Goal: Transaction & Acquisition: Purchase product/service

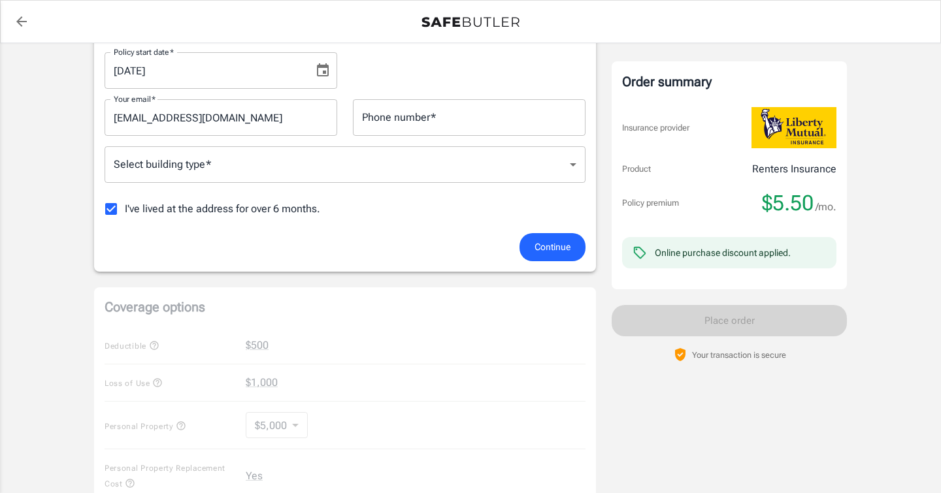
scroll to position [125, 0]
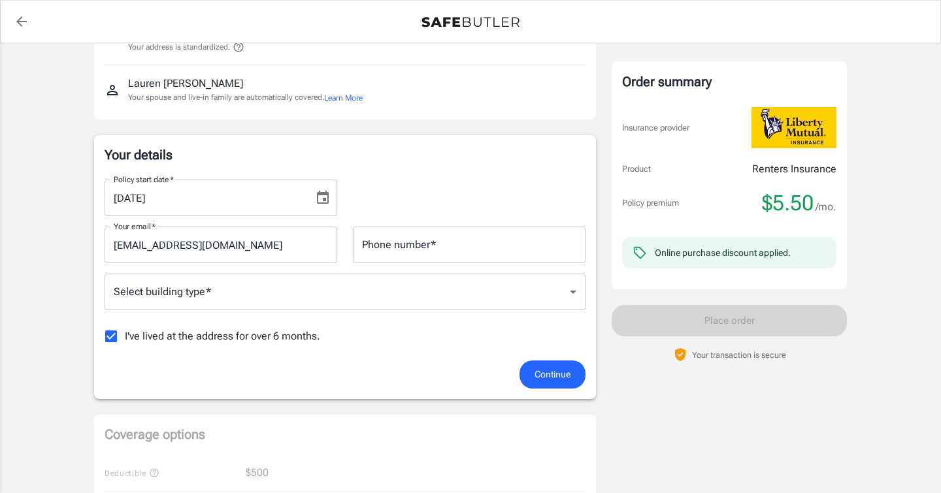
click at [263, 344] on label "I've lived at the address for over 6 months." at bounding box center [208, 336] width 223 height 27
click at [125, 344] on input "I've lived at the address for over 6 months." at bounding box center [110, 336] width 27 height 27
checkbox input "false"
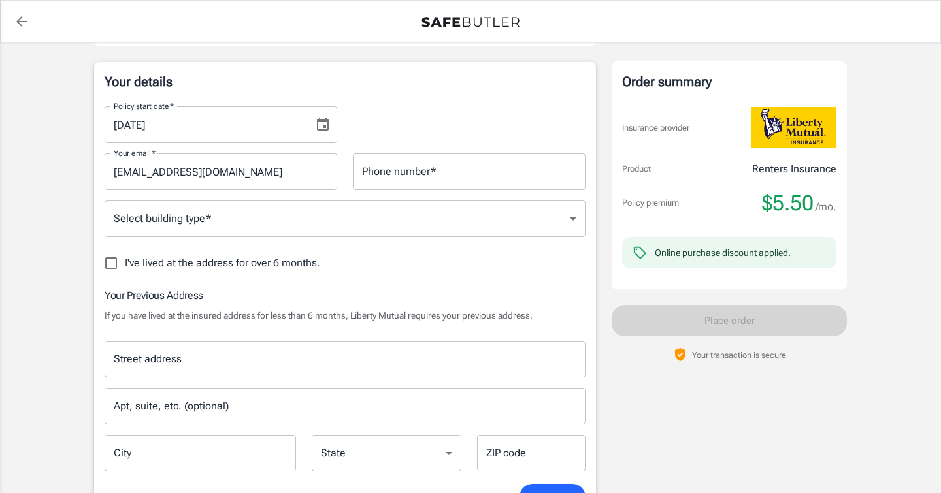
scroll to position [197, 0]
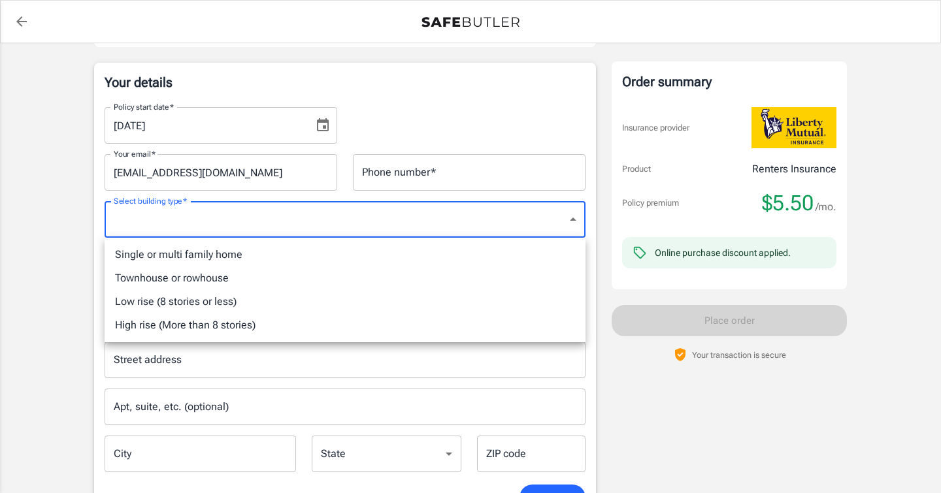
click at [261, 321] on li "High rise (More than 8 stories)" at bounding box center [345, 326] width 481 height 24
type input "highrise"
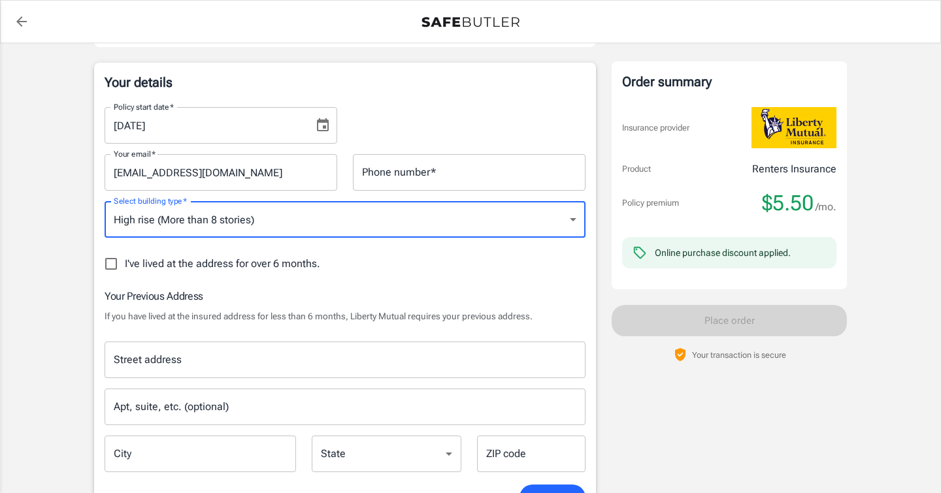
click at [380, 177] on div "Phone number   * Phone number   *" at bounding box center [469, 172] width 233 height 37
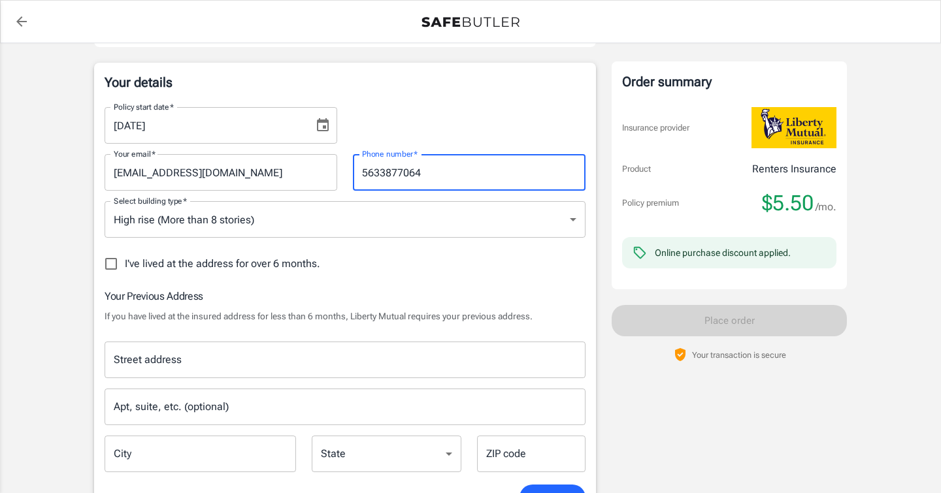
type input "5633877064"
click at [410, 129] on div "Policy start date   * 08/18/2025 Policy start date   *" at bounding box center [345, 120] width 497 height 47
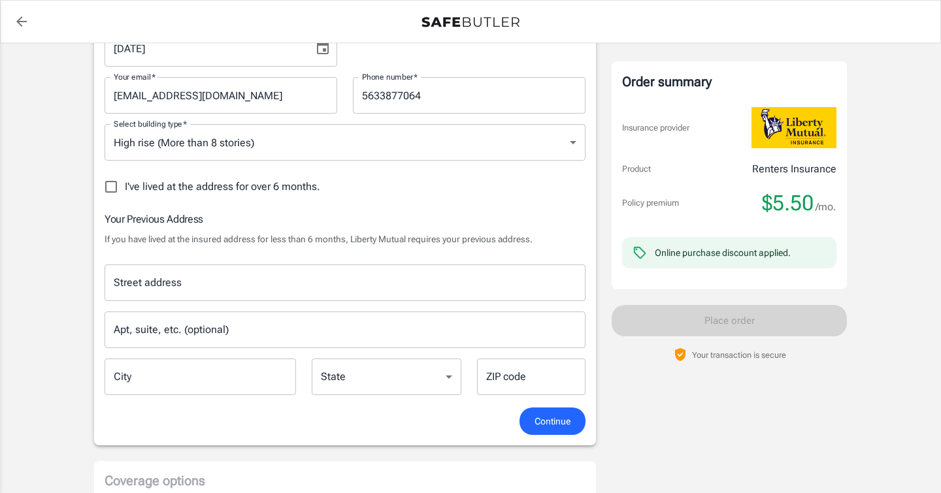
scroll to position [273, 0]
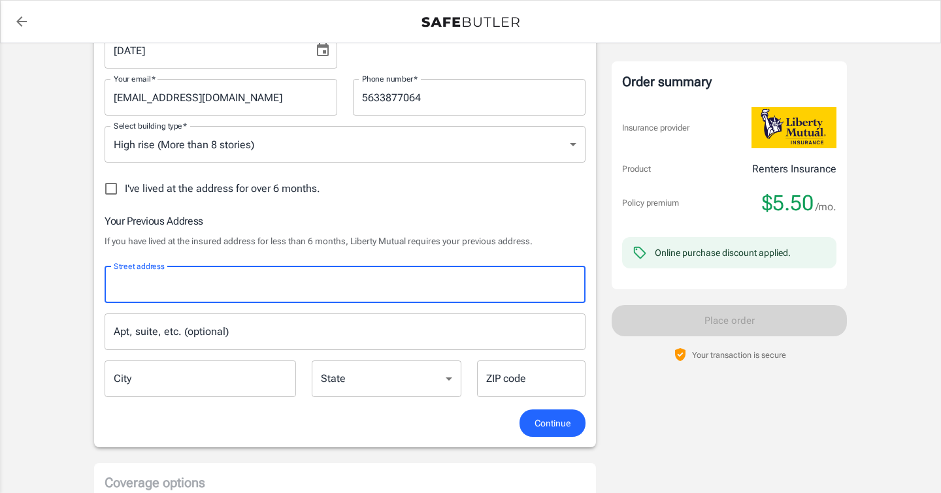
click at [168, 282] on input "Street address" at bounding box center [344, 285] width 469 height 25
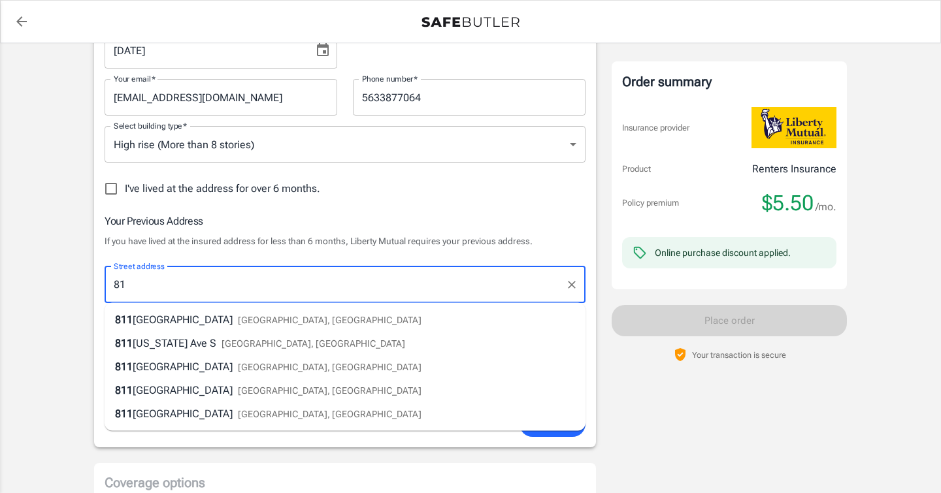
type input "8"
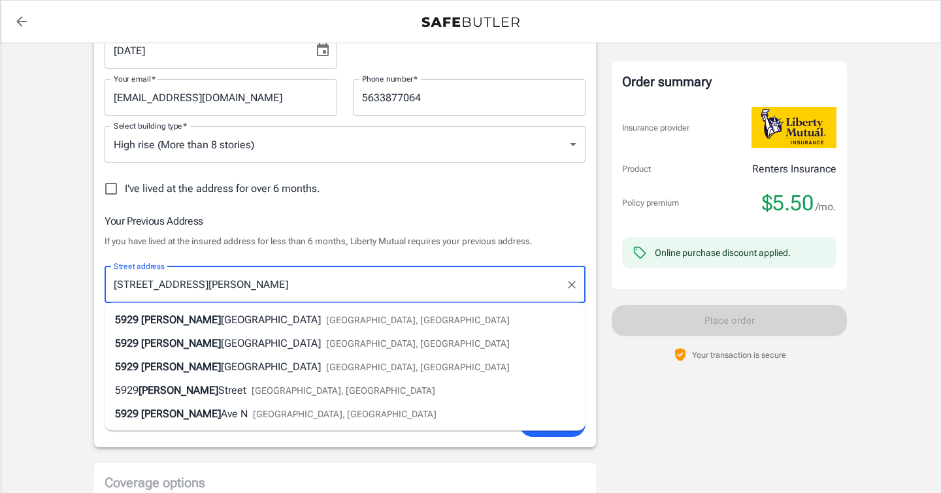
type input "[STREET_ADDRESS][PERSON_NAME]"
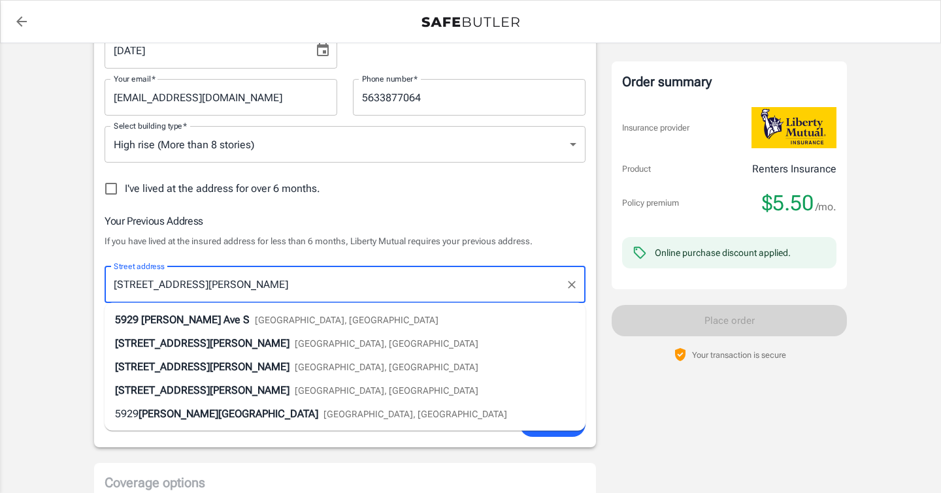
click at [163, 320] on span "Vincent Ave S" at bounding box center [195, 320] width 108 height 12
type input "[GEOGRAPHIC_DATA]"
select select "MN"
type input "55410"
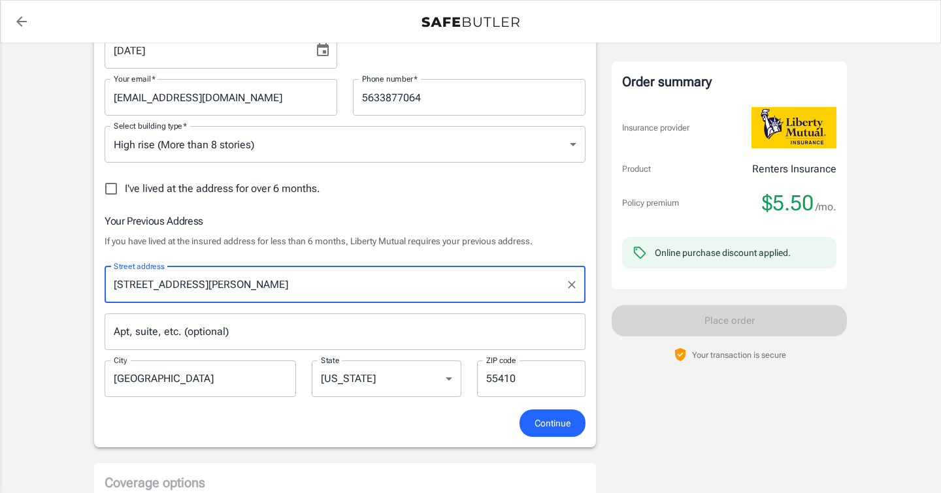
type input "[STREET_ADDRESS][PERSON_NAME]"
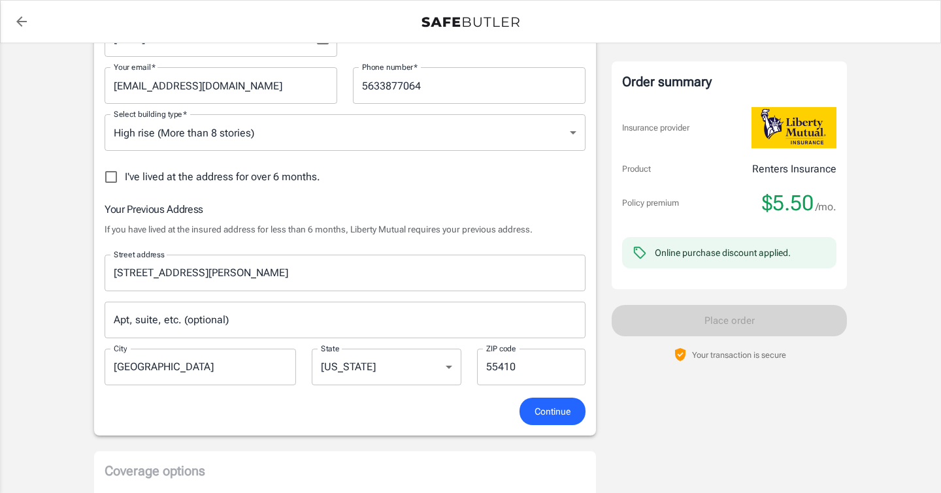
scroll to position [299, 0]
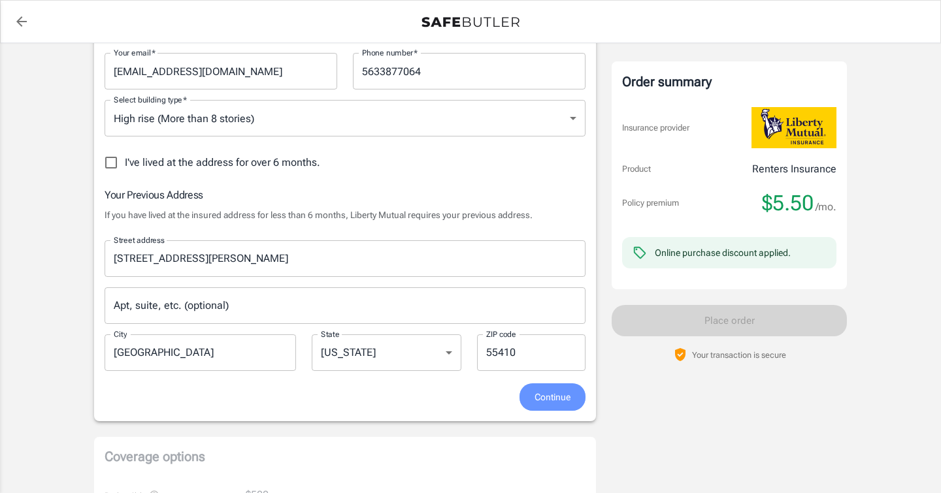
click at [556, 403] on span "Continue" at bounding box center [553, 398] width 36 height 16
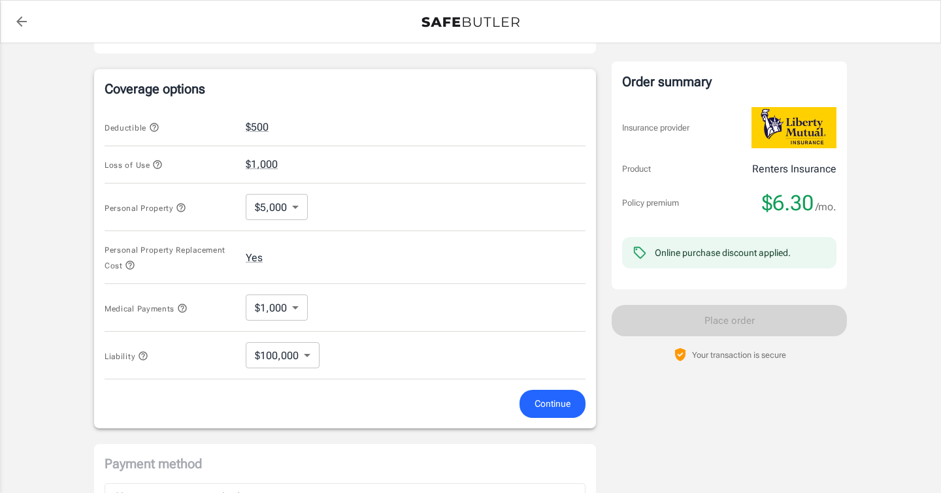
scroll to position [522, 0]
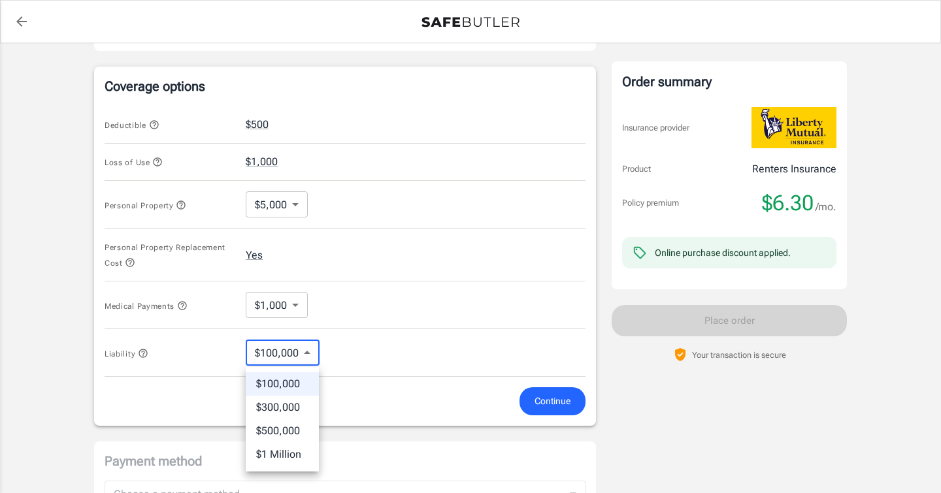
click at [301, 350] on body "Policy premium $ 6.30 /mo Liberty Mutual Renters Insurance 811 WASHINGTON AVE S…" at bounding box center [470, 120] width 941 height 1285
click at [303, 350] on div at bounding box center [470, 246] width 941 height 493
click at [338, 305] on div "Medical Payments $1,000 1000 ​" at bounding box center [345, 306] width 481 height 48
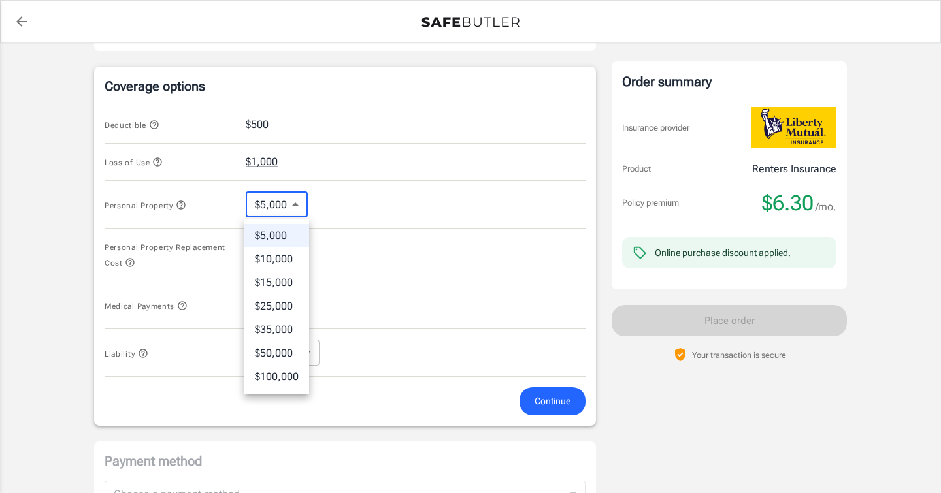
click at [263, 201] on body "Policy premium $ 6.30 /mo Liberty Mutual Renters Insurance 811 WASHINGTON AVE S…" at bounding box center [470, 120] width 941 height 1285
click at [263, 201] on div at bounding box center [470, 246] width 941 height 493
click at [263, 201] on body "Policy premium $ 6.30 /mo Liberty Mutual Renters Insurance 811 WASHINGTON AVE S…" at bounding box center [470, 120] width 941 height 1285
click at [284, 259] on li "$10,000" at bounding box center [276, 260] width 65 height 24
type input "10000"
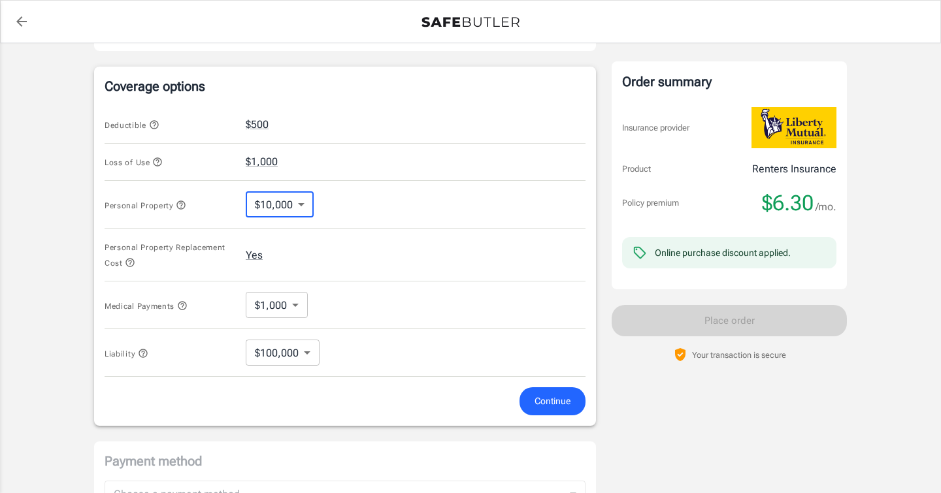
click at [290, 207] on body "Policy premium $ 6.30 /mo Liberty Mutual Renters Insurance 811 WASHINGTON AVE S…" at bounding box center [470, 120] width 941 height 1285
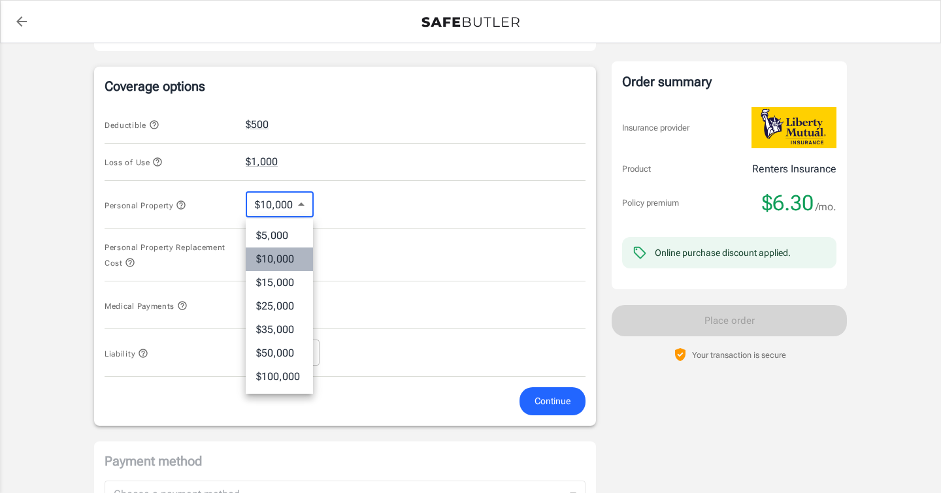
click at [280, 256] on li "$10,000" at bounding box center [279, 260] width 67 height 24
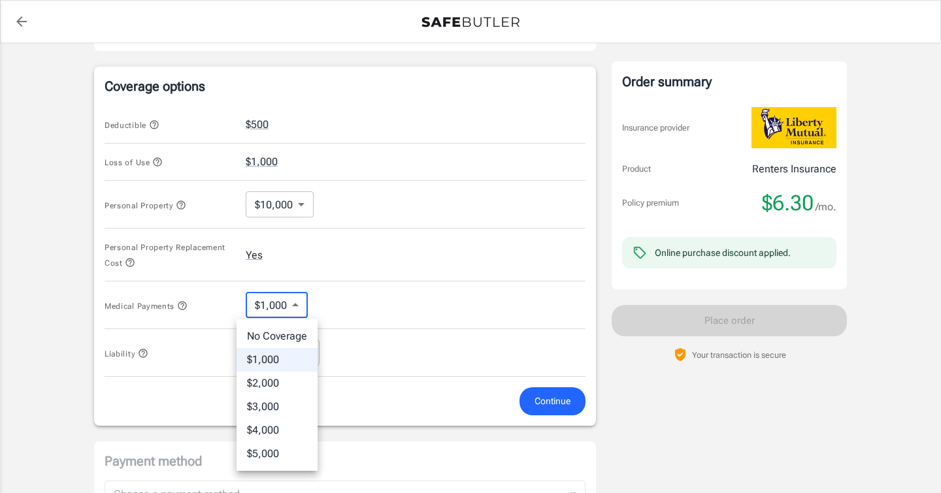
click at [290, 303] on body "Policy premium $ 6.30 /mo Liberty Mutual Renters Insurance 811 WASHINGTON AVE S…" at bounding box center [470, 120] width 941 height 1285
click at [285, 340] on li "No Coverage" at bounding box center [277, 337] width 81 height 24
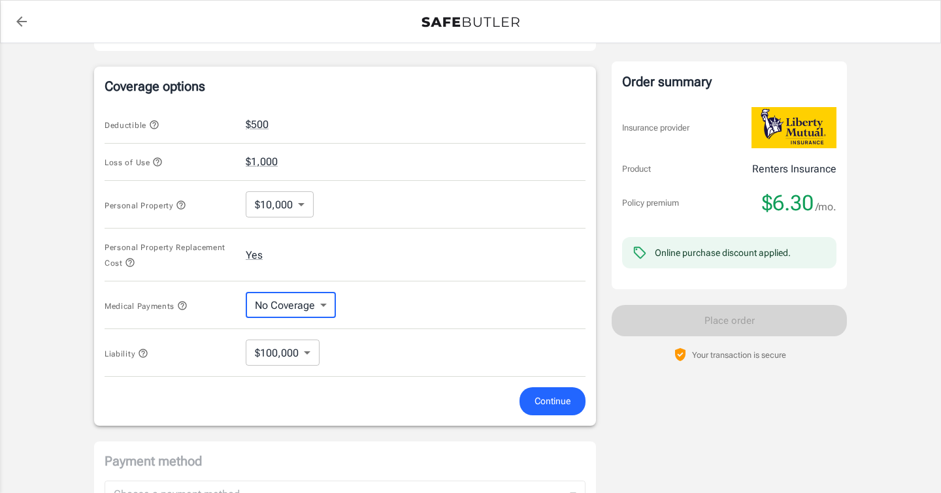
click at [284, 308] on body "Policy premium $ 6.30 /mo Liberty Mutual Renters Insurance 811 WASHINGTON AVE S…" at bounding box center [470, 120] width 941 height 1285
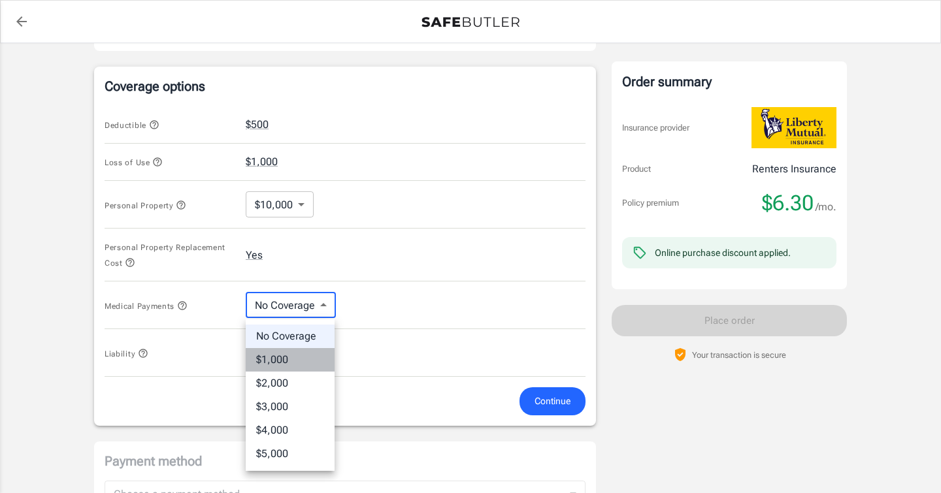
click at [282, 359] on li "$1,000" at bounding box center [290, 360] width 89 height 24
type input "1000"
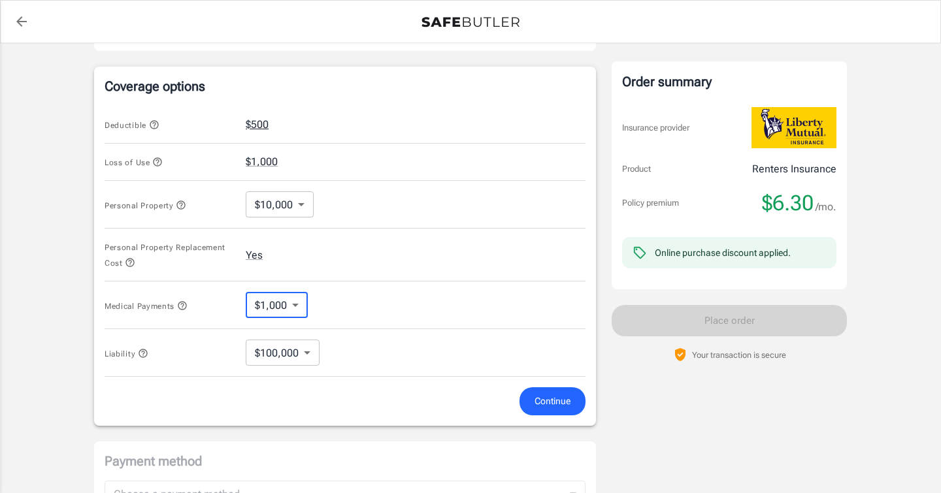
click at [268, 128] on button "$500" at bounding box center [257, 125] width 23 height 16
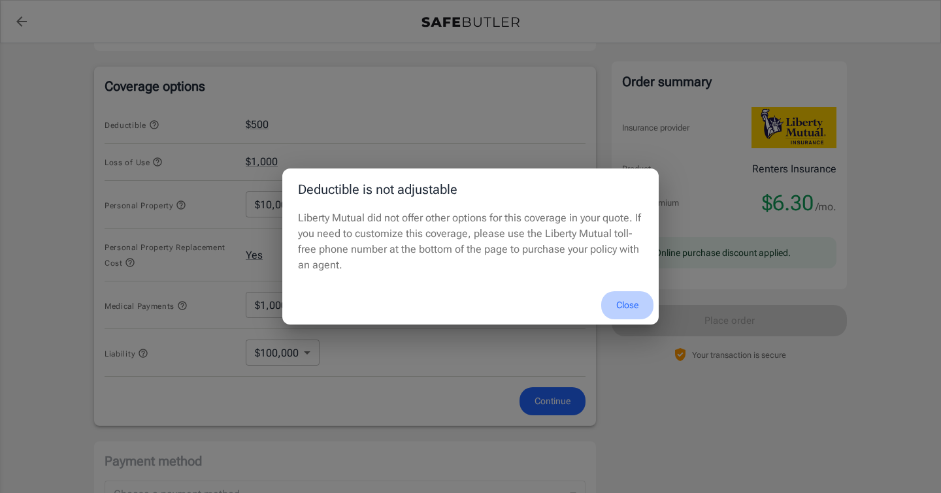
click at [618, 301] on button "Close" at bounding box center [627, 305] width 52 height 28
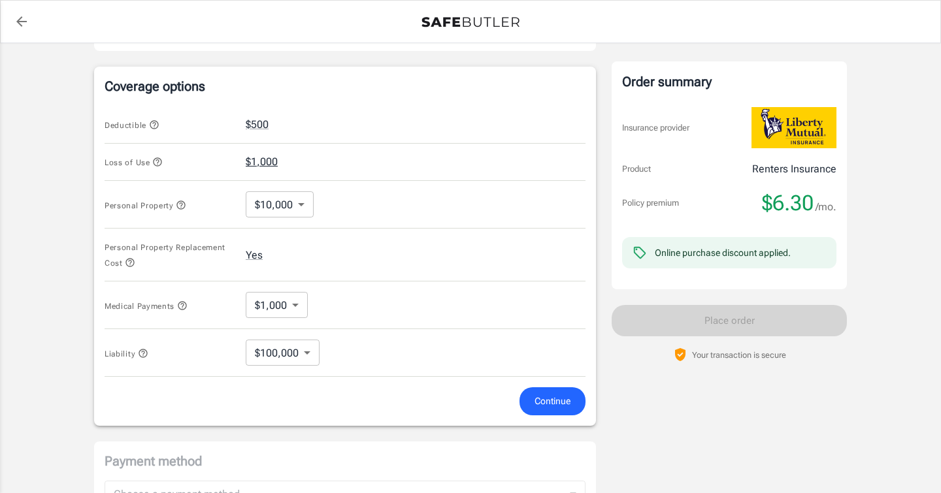
click at [265, 163] on button "$1,000" at bounding box center [262, 162] width 32 height 16
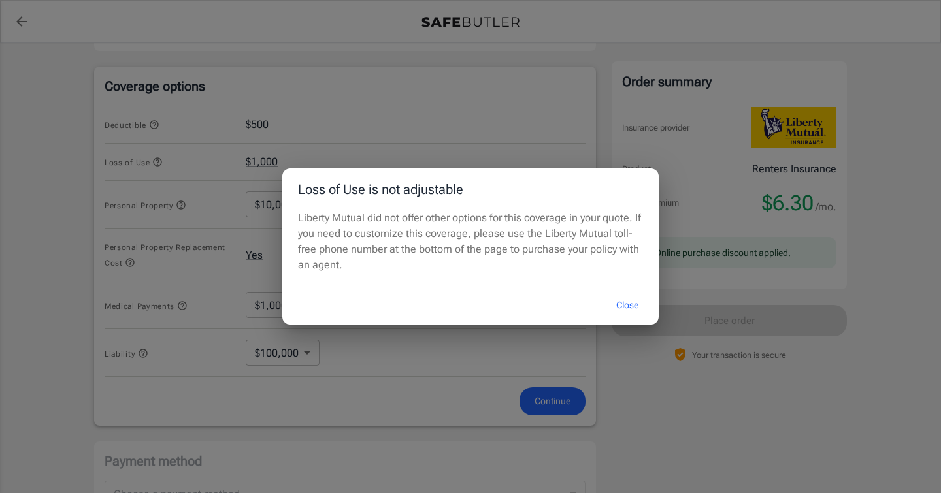
click at [623, 303] on button "Close" at bounding box center [627, 305] width 52 height 28
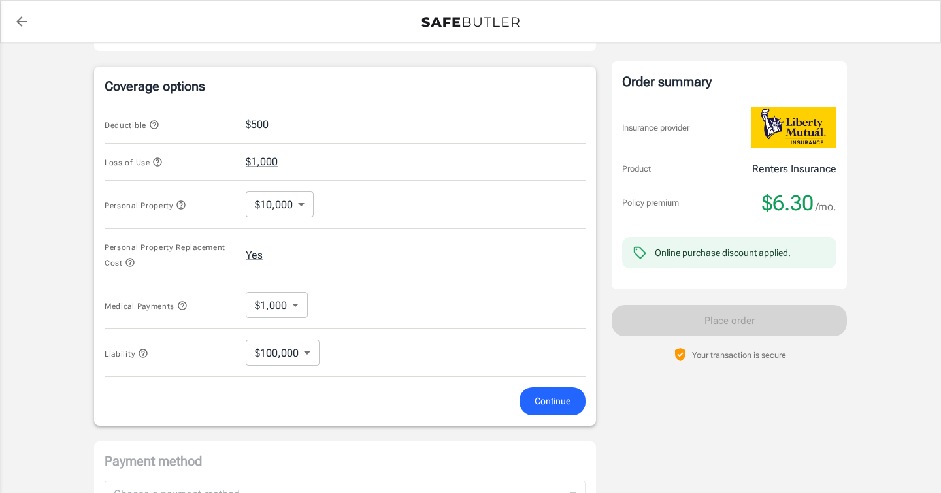
click at [291, 208] on body "Policy premium $ 6.30 /mo Liberty Mutual Renters Insurance 811 WASHINGTON AVE S…" at bounding box center [470, 120] width 941 height 1285
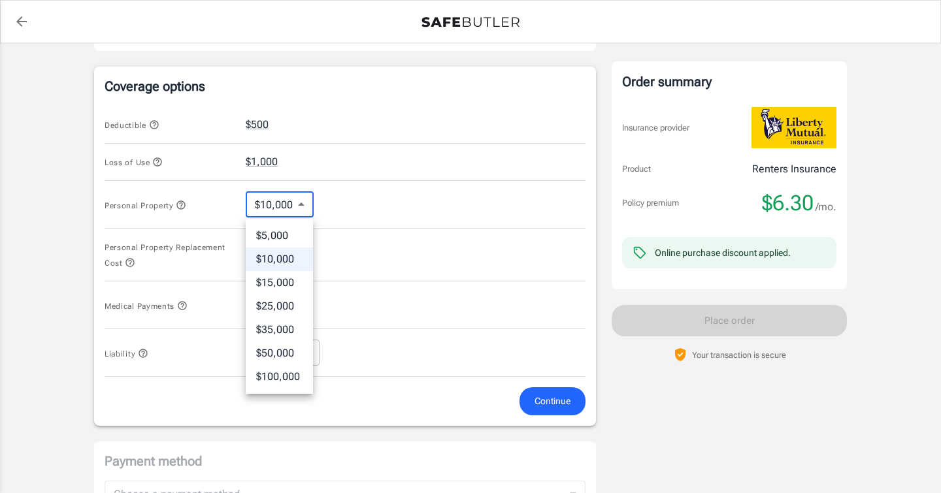
click at [282, 303] on li "$25,000" at bounding box center [279, 307] width 67 height 24
click at [297, 210] on body "Policy premium $ 6.30 /mo Liberty Mutual Renters Insurance 811 WASHINGTON AVE S…" at bounding box center [470, 120] width 941 height 1285
click at [288, 377] on li "$100,000" at bounding box center [279, 377] width 67 height 24
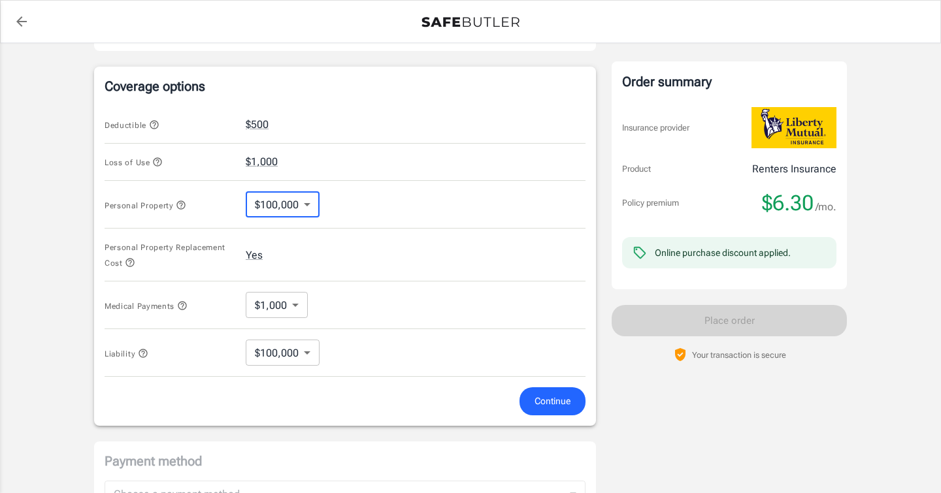
click at [286, 210] on body "Policy premium $ 6.30 /mo Liberty Mutual Renters Insurance 811 WASHINGTON AVE S…" at bounding box center [470, 120] width 941 height 1285
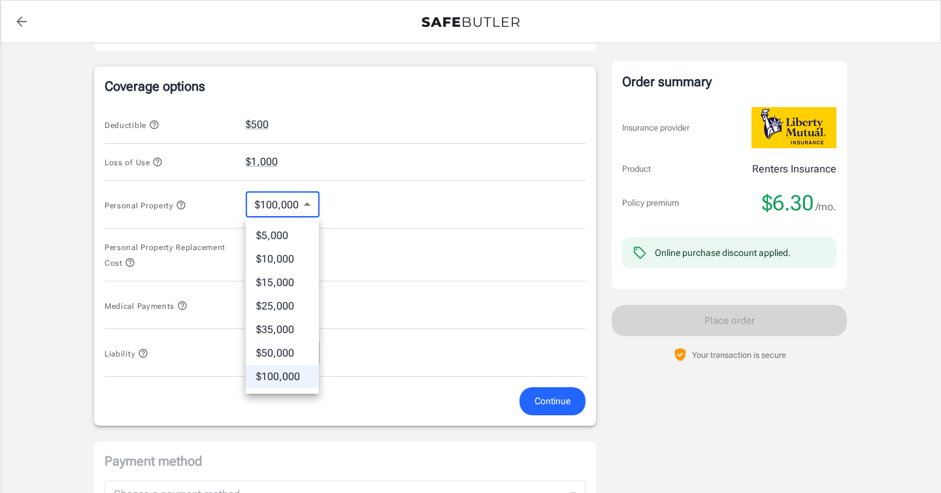
click at [285, 233] on li "$5,000" at bounding box center [282, 236] width 73 height 24
type input "5000"
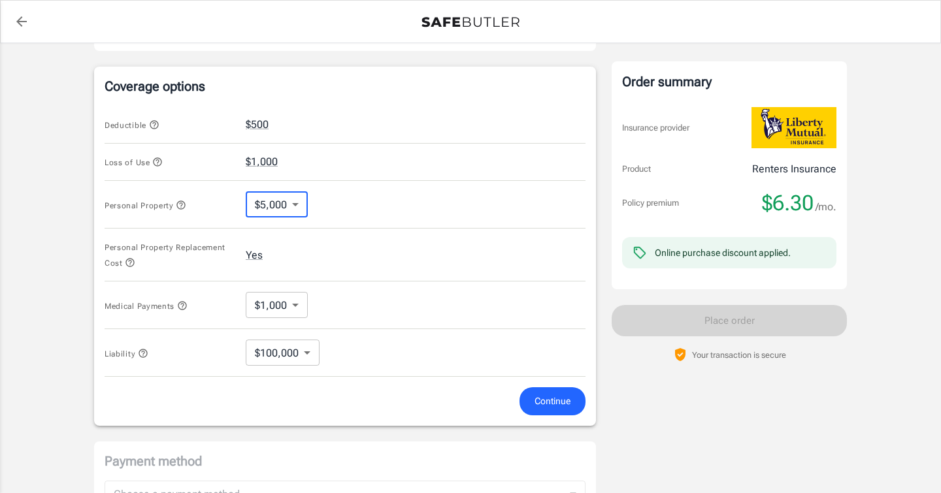
click at [371, 221] on div "Personal Property $5,000 5000 ​" at bounding box center [345, 205] width 481 height 48
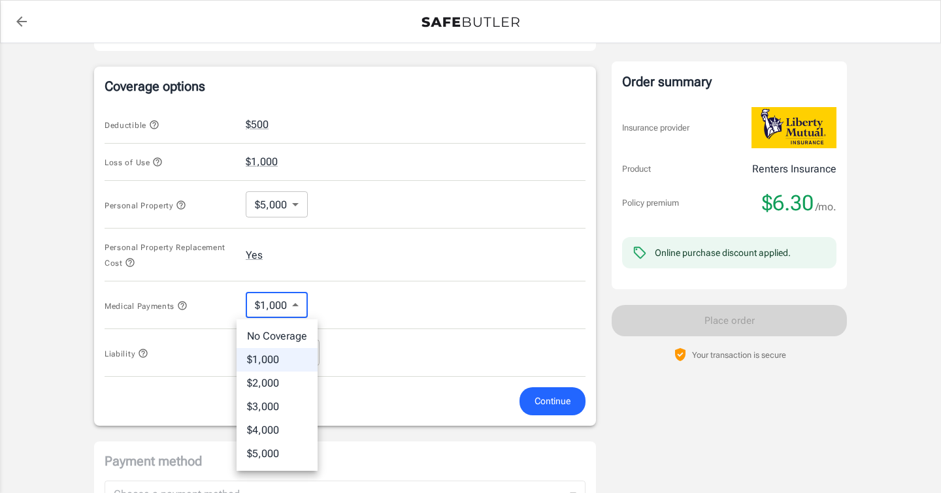
click at [273, 303] on body "Policy premium $ 6.30 /mo Liberty Mutual Renters Insurance 811 WASHINGTON AVE S…" at bounding box center [470, 120] width 941 height 1285
click at [273, 303] on div at bounding box center [470, 246] width 941 height 493
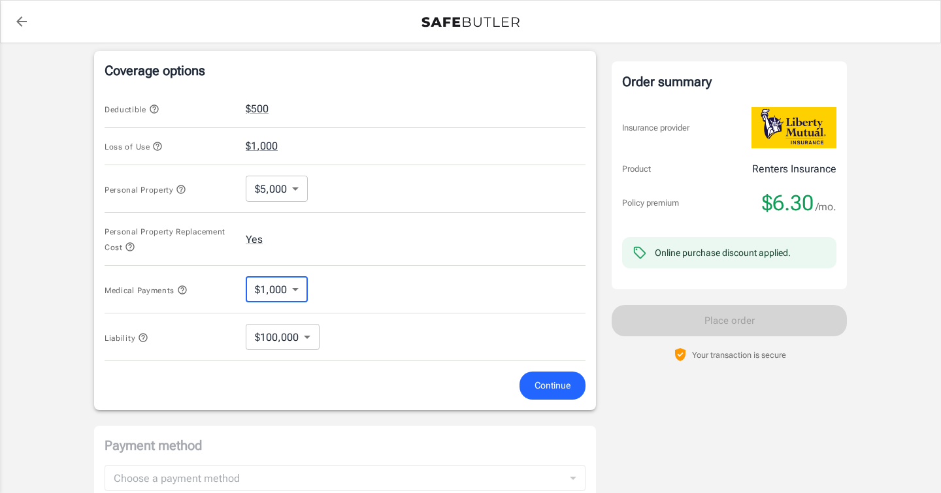
scroll to position [536, 0]
click at [664, 225] on div "Order summary Insurance provider Product Renters Insurance Policy premium $6.30…" at bounding box center [729, 175] width 214 height 207
click at [556, 393] on span "Continue" at bounding box center [553, 388] width 36 height 16
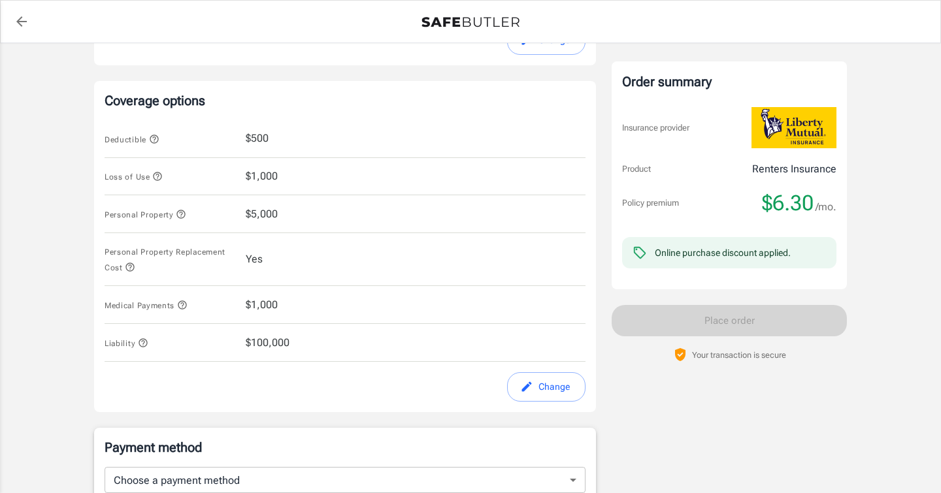
scroll to position [510, 0]
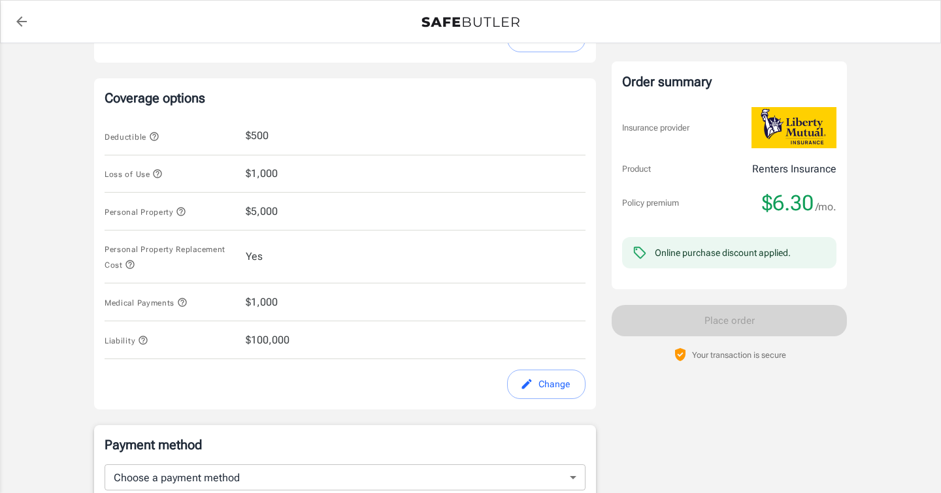
click at [319, 218] on div "Personal Property $5,000" at bounding box center [345, 212] width 481 height 38
click at [269, 208] on span "$5,000" at bounding box center [262, 212] width 32 height 16
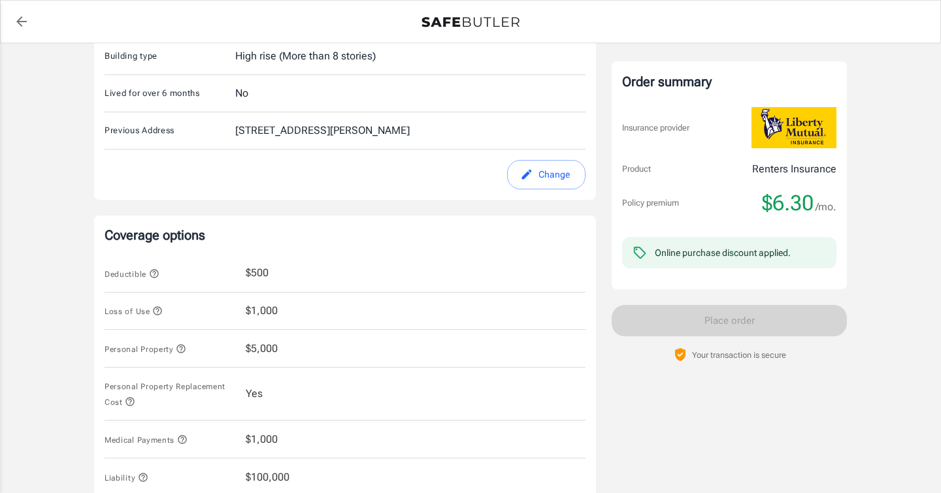
scroll to position [426, 0]
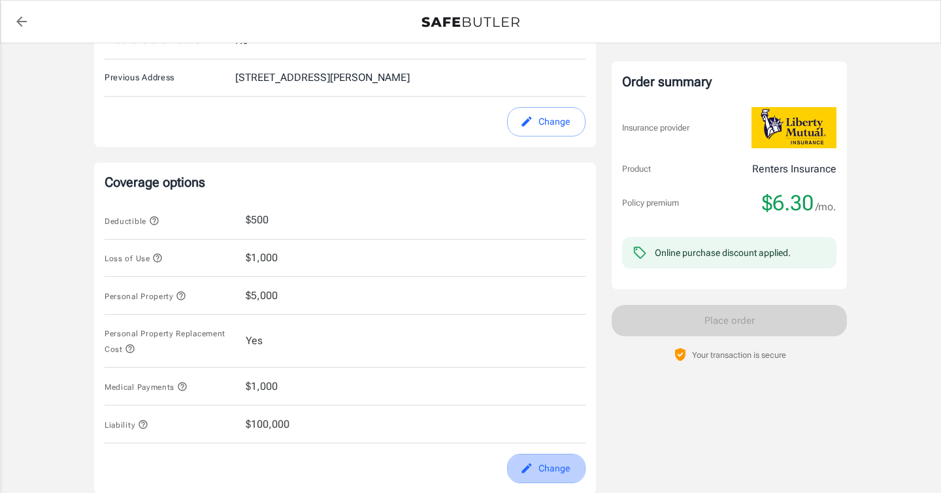
click at [529, 461] on button "Change" at bounding box center [546, 468] width 78 height 29
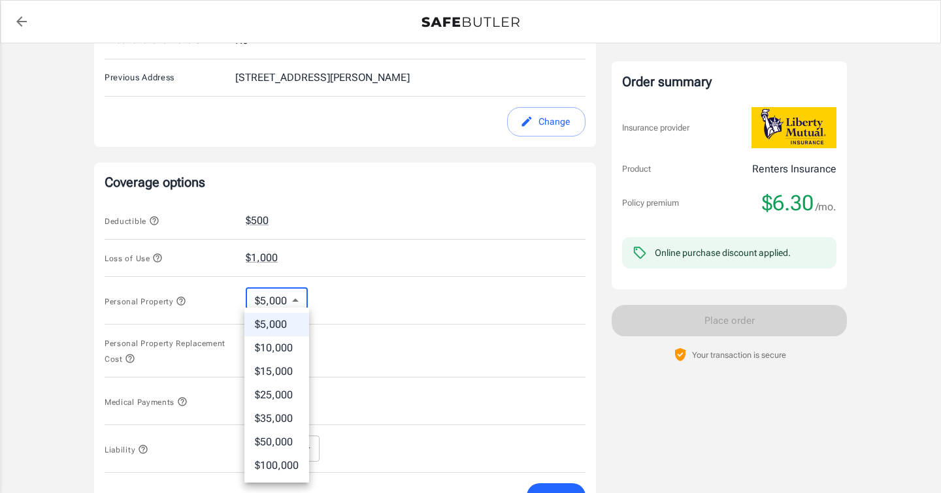
click at [283, 305] on body "Policy premium $ 6.30 /mo Liberty Mutual Renters Insurance 811 WASHINGTON AVE S…" at bounding box center [470, 216] width 941 height 1285
click at [288, 345] on li "$10,000" at bounding box center [276, 349] width 65 height 24
click at [288, 295] on body "Policy premium $ 6.30 /mo Liberty Mutual Renters Insurance 811 WASHINGTON AVE S…" at bounding box center [470, 216] width 941 height 1285
click at [288, 382] on li "$15,000" at bounding box center [279, 372] width 67 height 24
type input "15000"
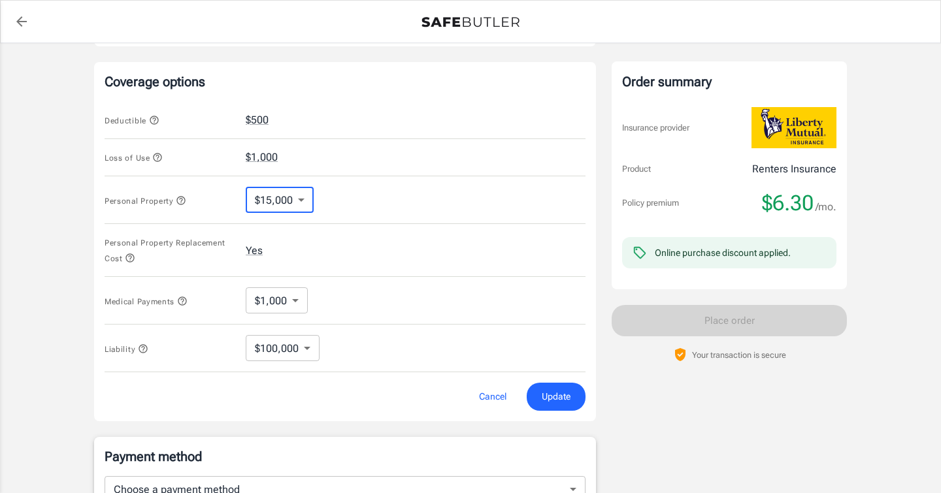
scroll to position [549, 0]
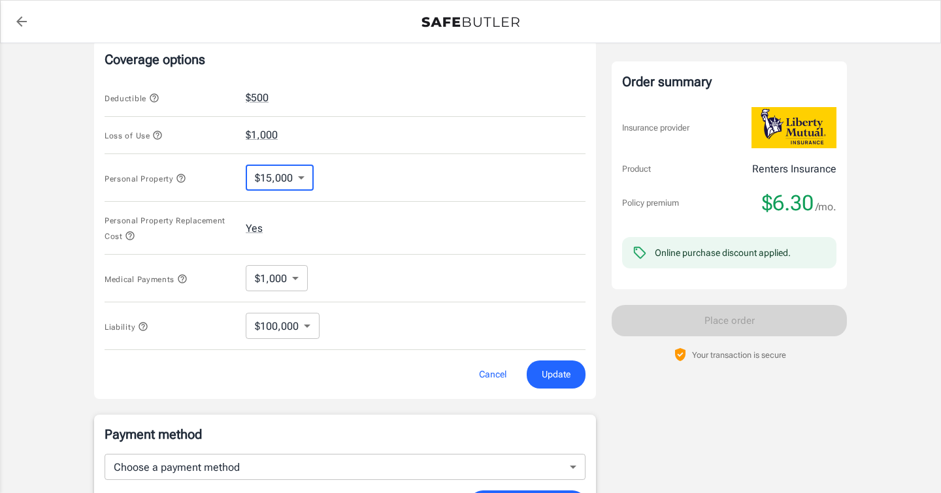
click at [536, 374] on button "Update" at bounding box center [556, 375] width 59 height 28
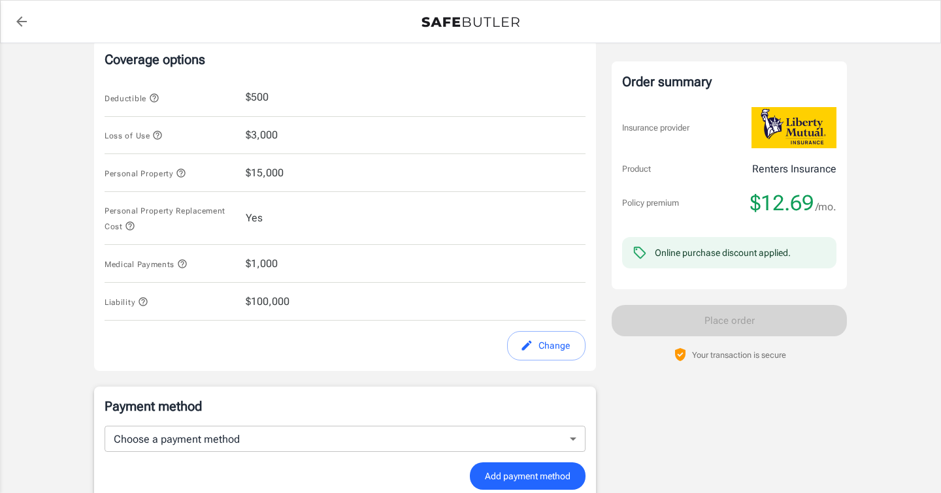
click at [541, 346] on button "Change" at bounding box center [546, 345] width 78 height 29
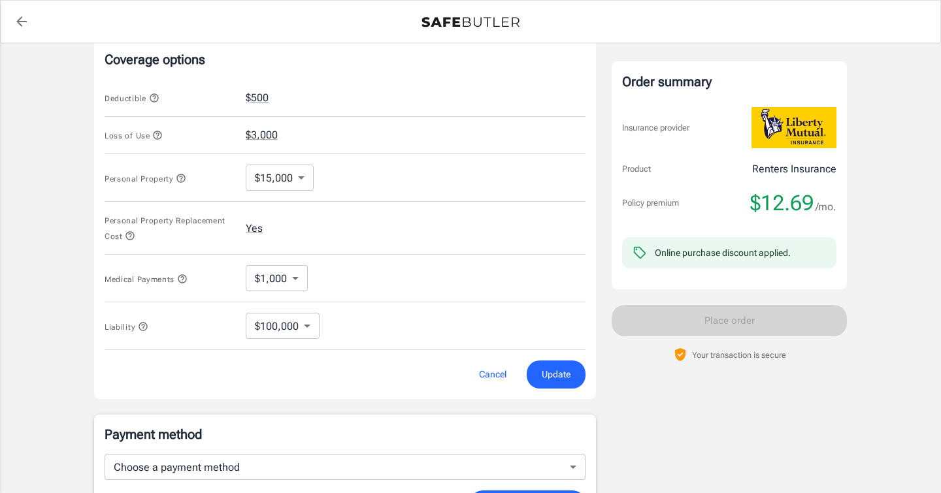
click at [287, 171] on body "Policy premium $ 12.69 /mo Liberty Mutual Renters Insurance 811 WASHINGTON AVE …" at bounding box center [470, 93] width 941 height 1285
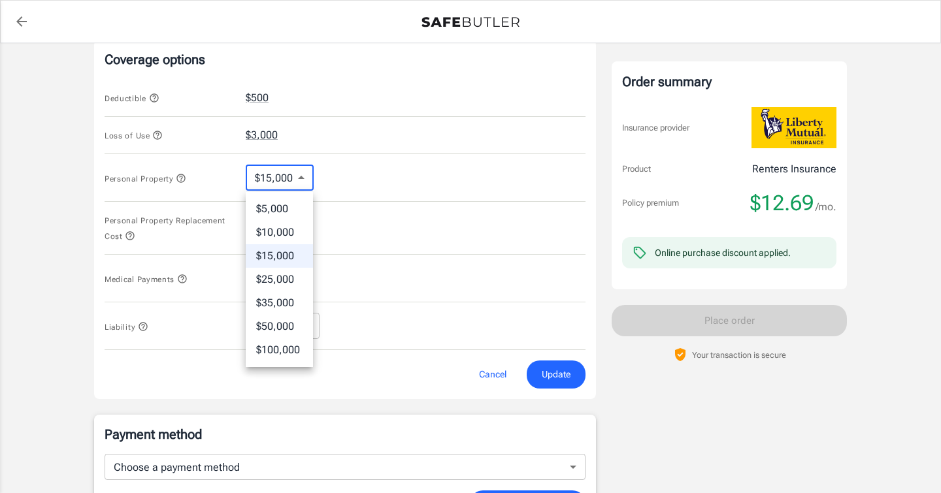
click at [288, 231] on li "$10,000" at bounding box center [279, 233] width 67 height 24
type input "10000"
click at [559, 380] on span "Update" at bounding box center [556, 375] width 29 height 16
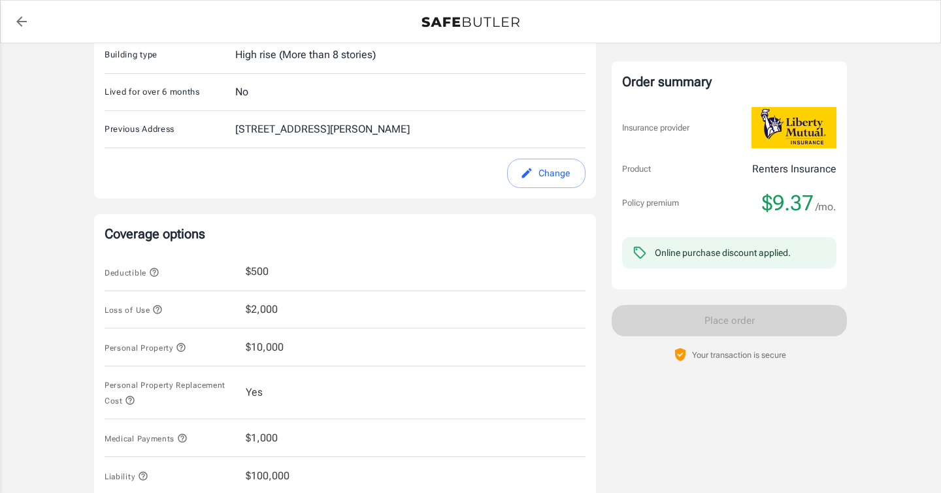
scroll to position [370, 0]
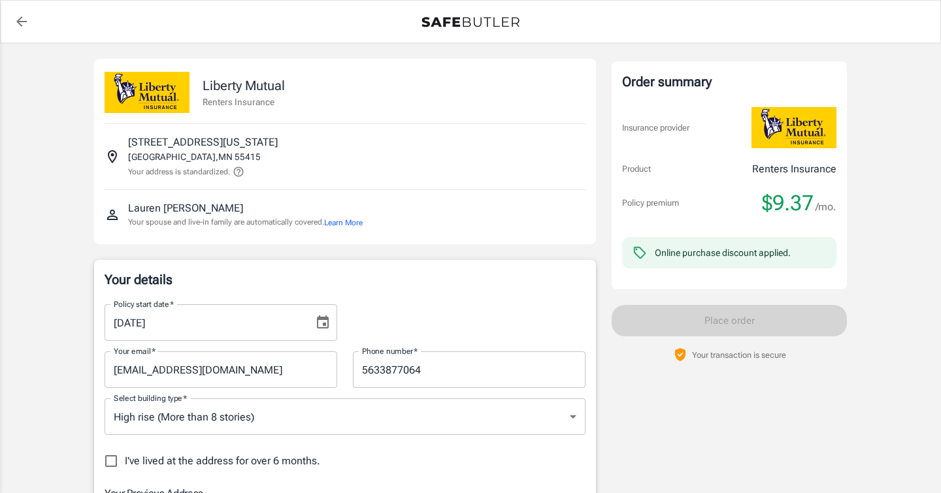
select select "MN"
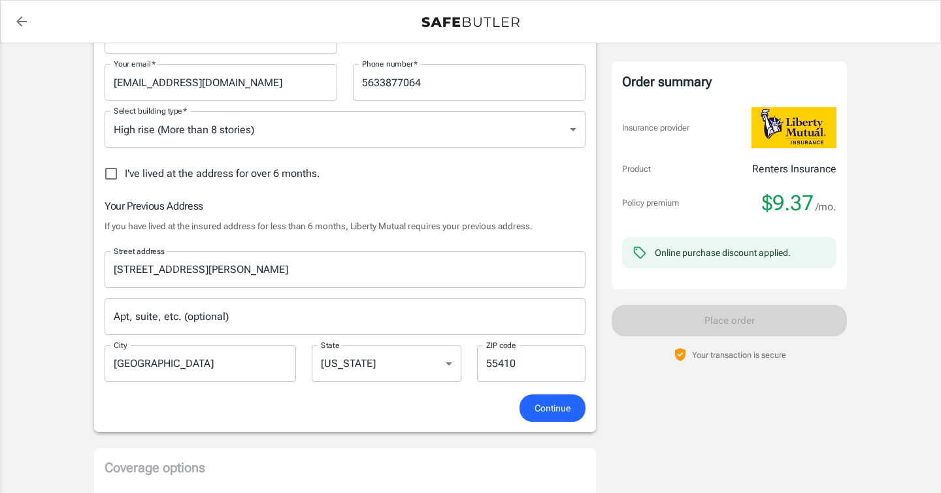
scroll to position [292, 0]
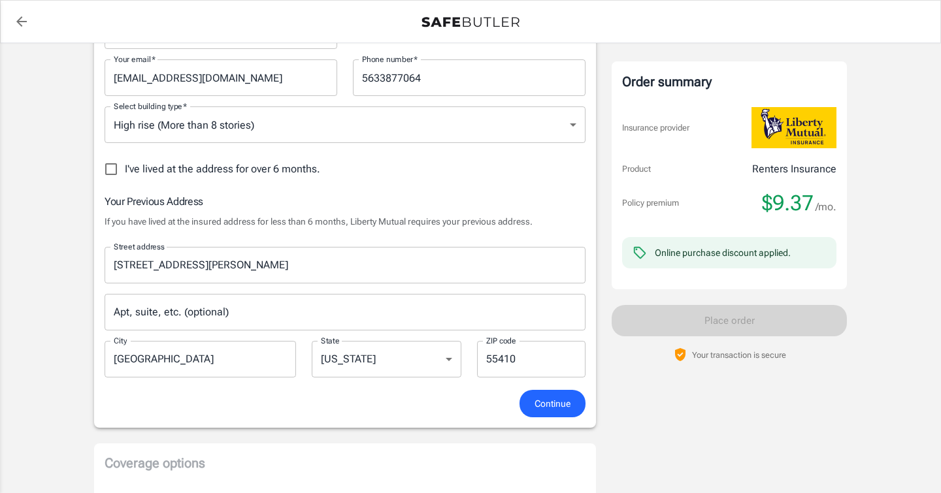
click at [563, 401] on span "Continue" at bounding box center [553, 404] width 36 height 16
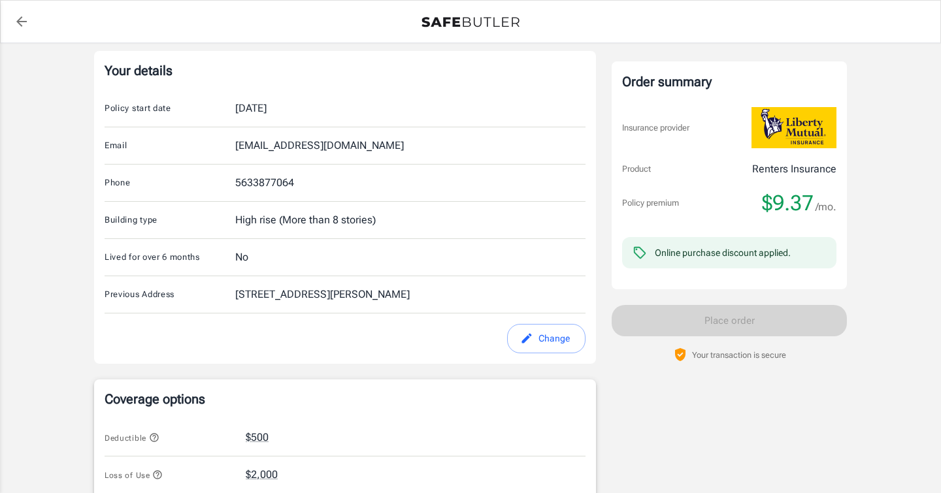
scroll to position [0, 0]
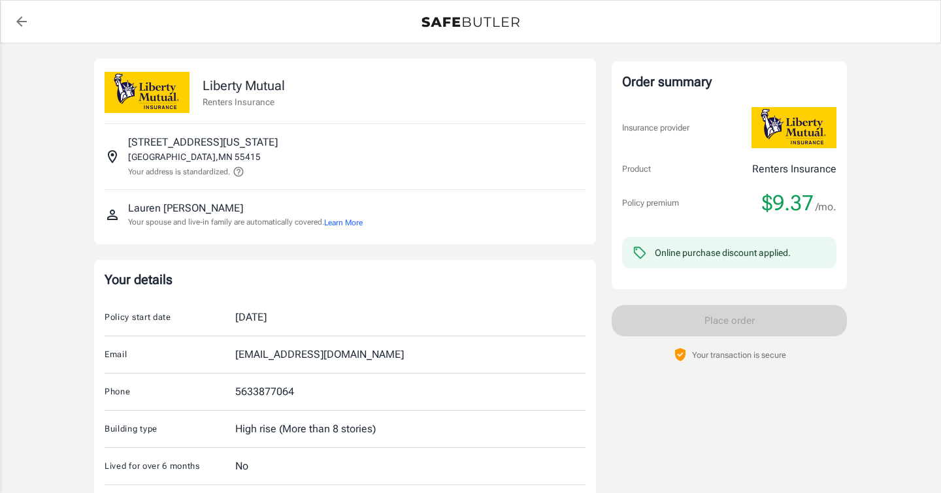
click at [9, 10] on div at bounding box center [471, 22] width 940 height 42
click at [14, 22] on icon "back to quotes" at bounding box center [22, 22] width 16 height 16
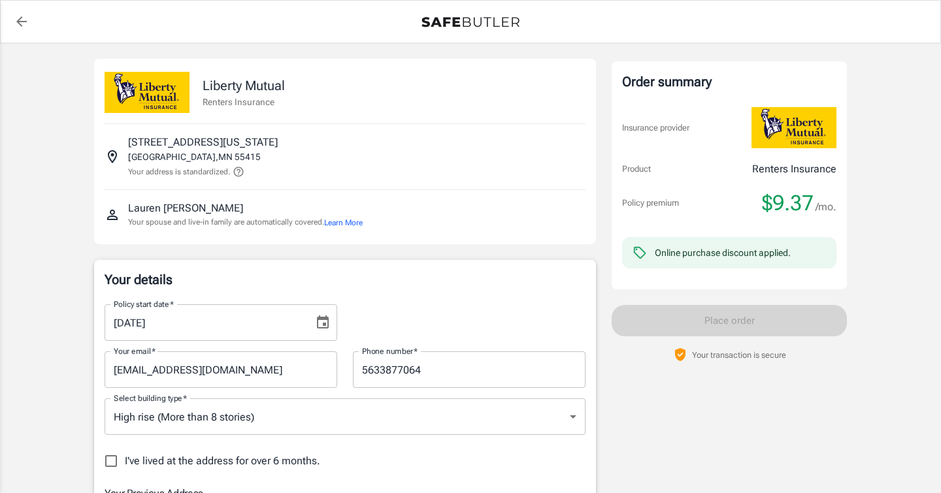
select select "MN"
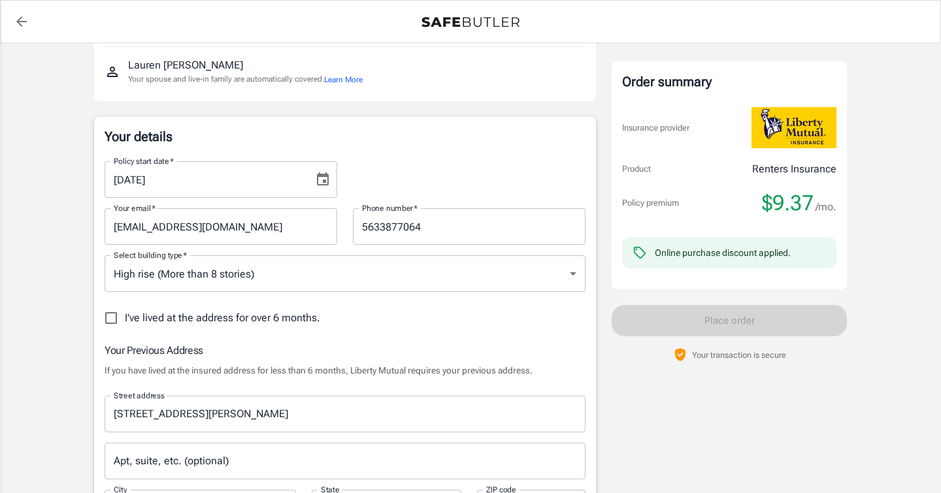
scroll to position [144, 0]
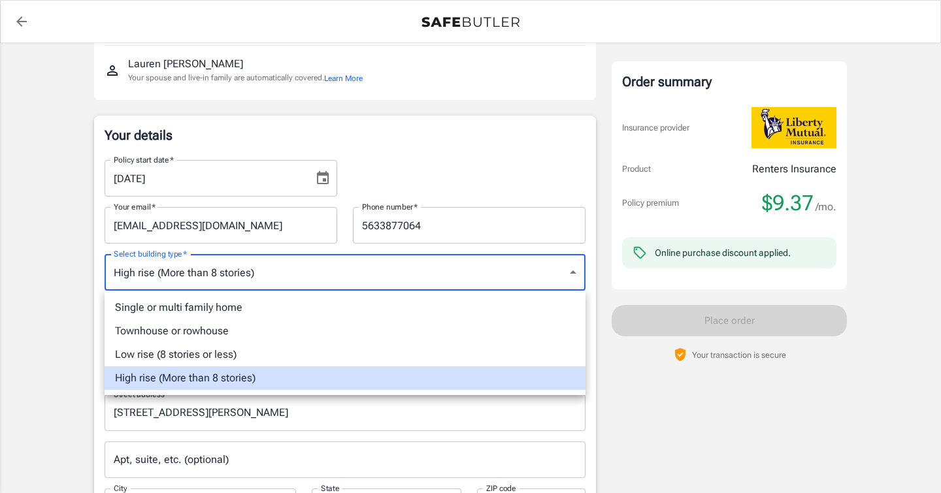
click at [380, 298] on li "Single or multi family home" at bounding box center [345, 308] width 481 height 24
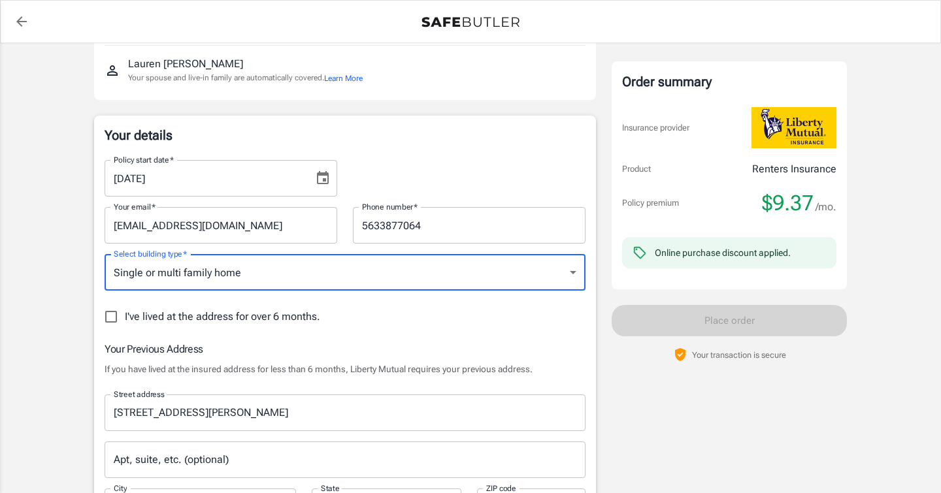
scroll to position [180, 0]
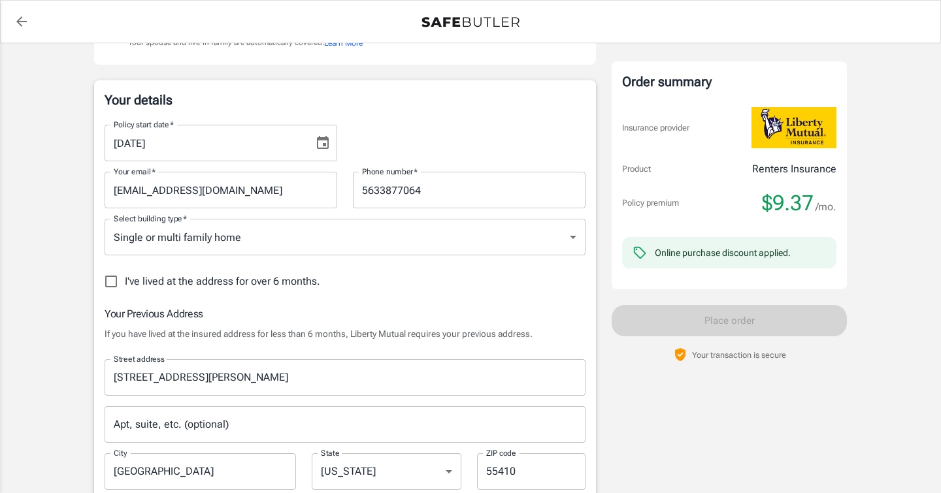
click at [397, 257] on div "Select building type   * Single or multi family home singlefamily Select buildi…" at bounding box center [345, 238] width 481 height 39
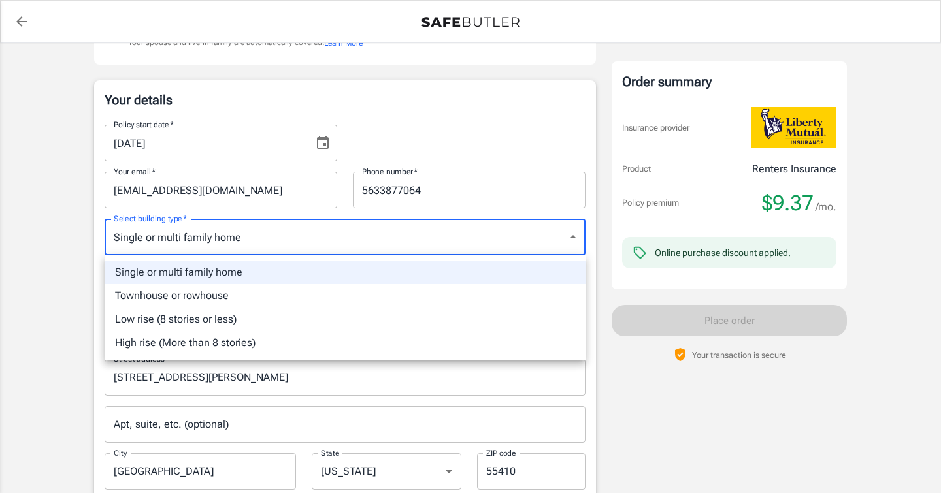
click at [384, 343] on li "High rise (More than 8 stories)" at bounding box center [345, 343] width 481 height 24
type input "highrise"
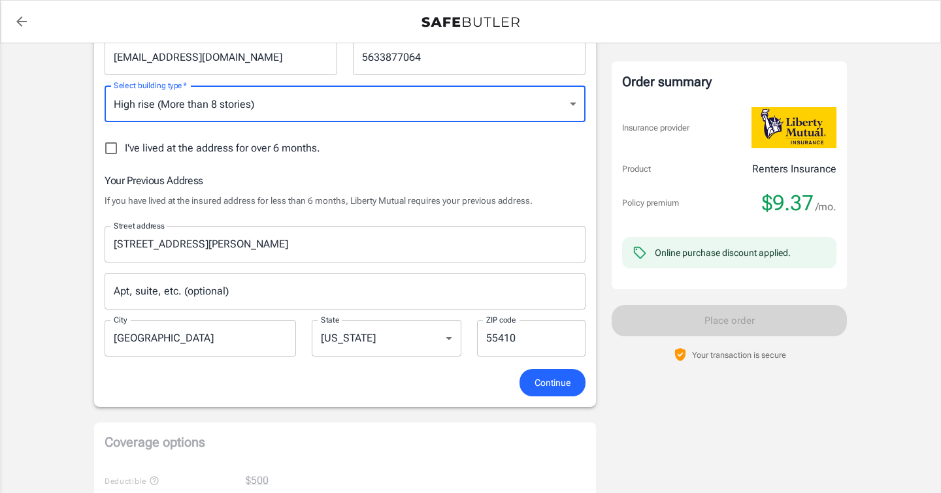
scroll to position [325, 0]
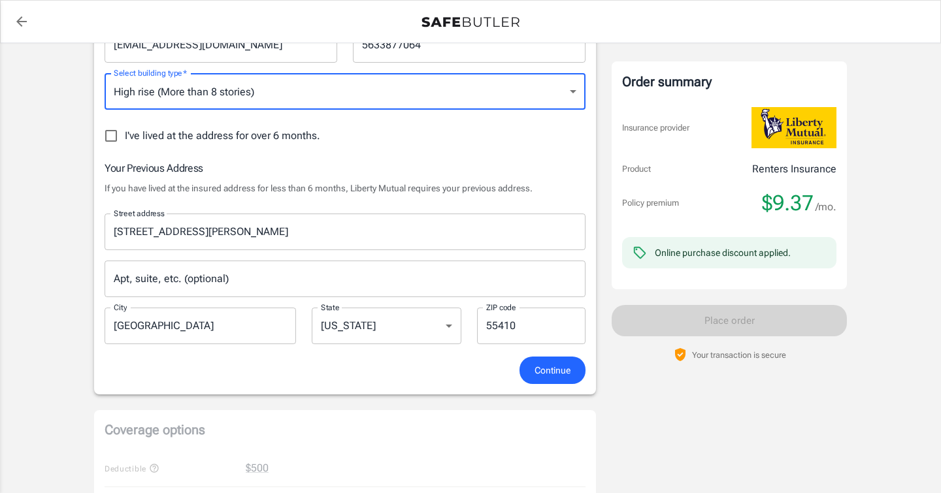
click at [549, 378] on span "Continue" at bounding box center [553, 371] width 36 height 16
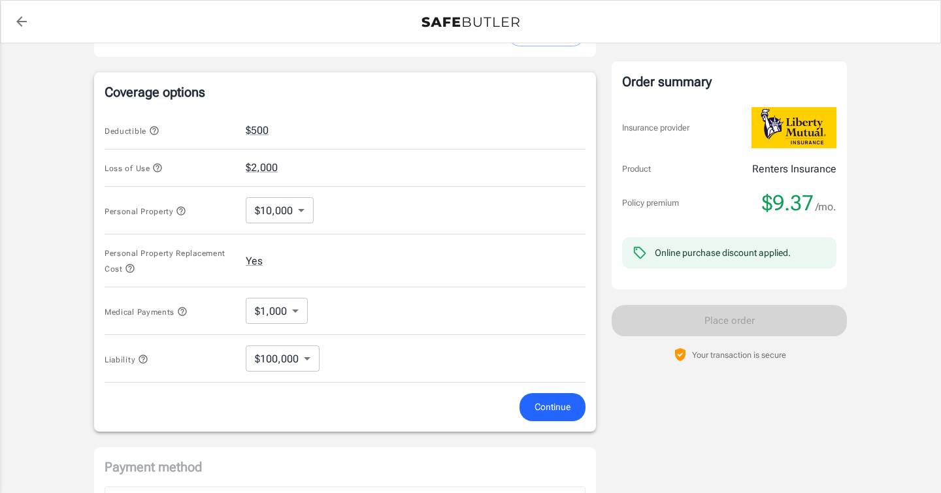
scroll to position [522, 0]
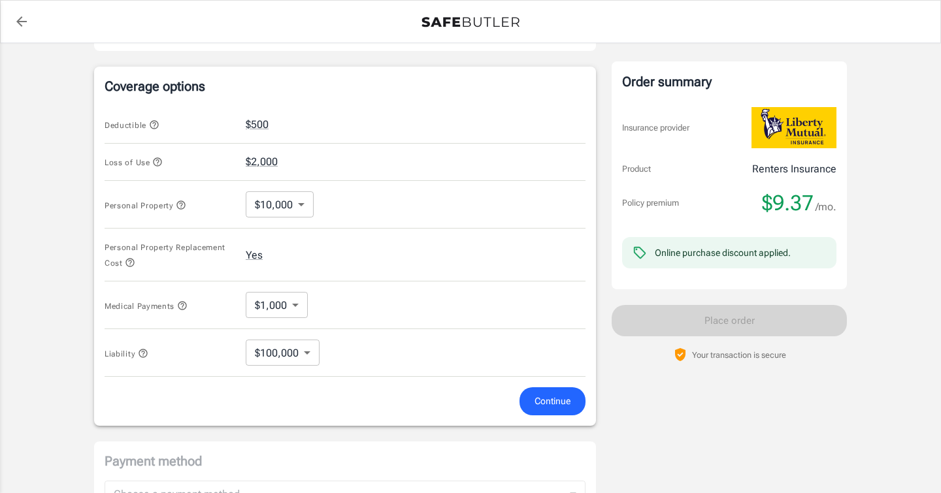
click at [290, 214] on body "Policy premium $ 9.37 /mo Liberty Mutual Renters Insurance 811 WASHINGTON AVE S…" at bounding box center [470, 120] width 941 height 1285
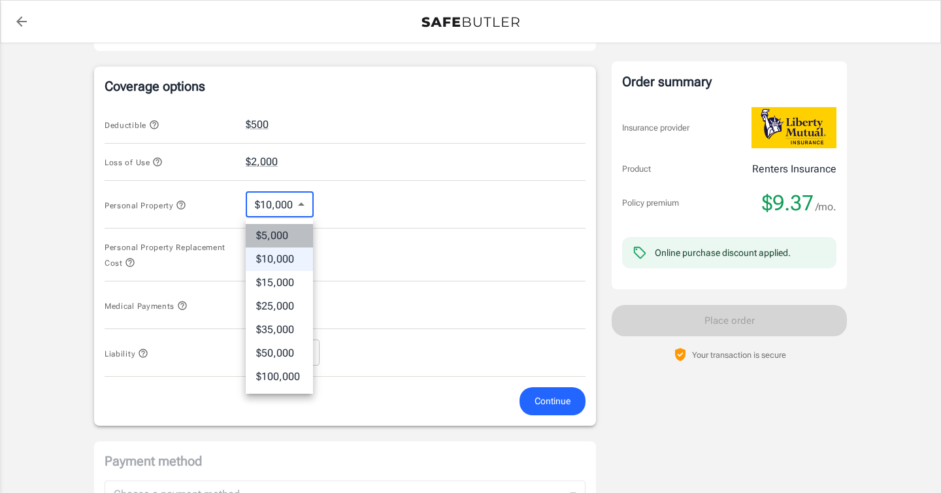
click at [295, 237] on li "$5,000" at bounding box center [279, 236] width 67 height 24
type input "5000"
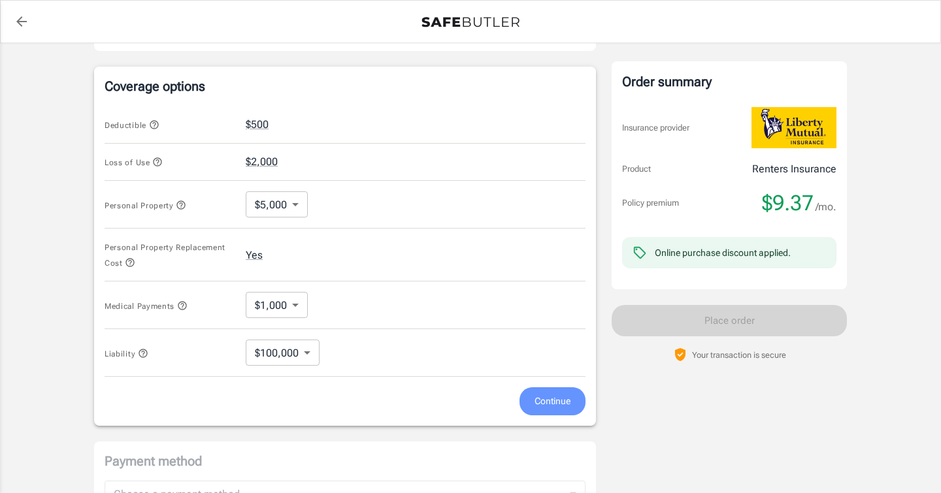
click at [548, 403] on span "Continue" at bounding box center [553, 401] width 36 height 16
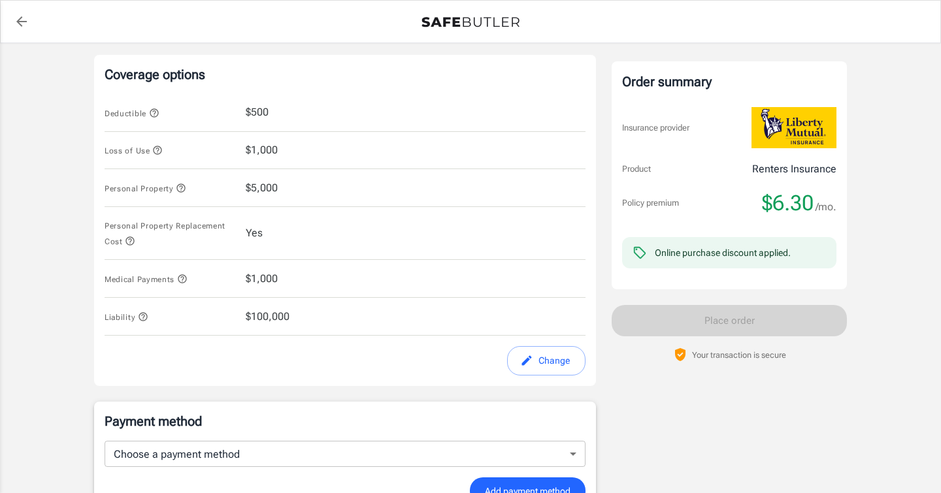
scroll to position [533, 0]
click at [183, 190] on icon "button" at bounding box center [181, 189] width 10 height 10
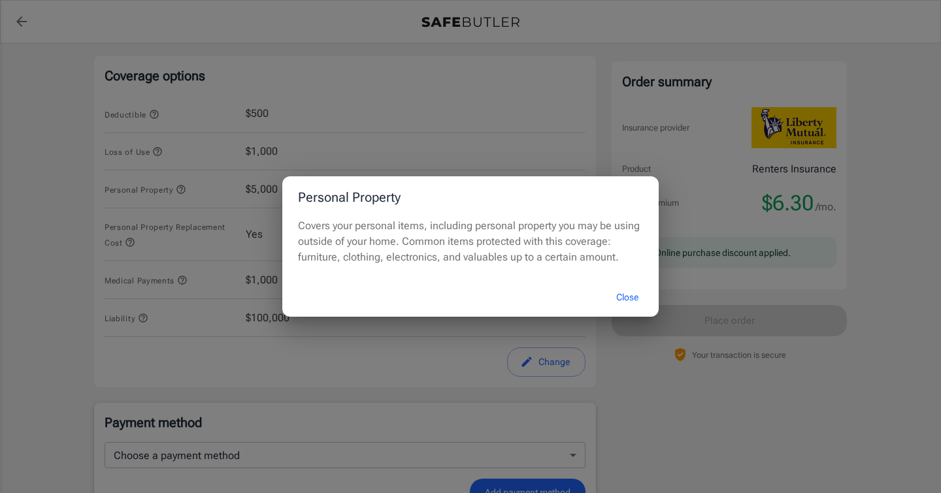
click at [613, 297] on button "Close" at bounding box center [627, 298] width 52 height 28
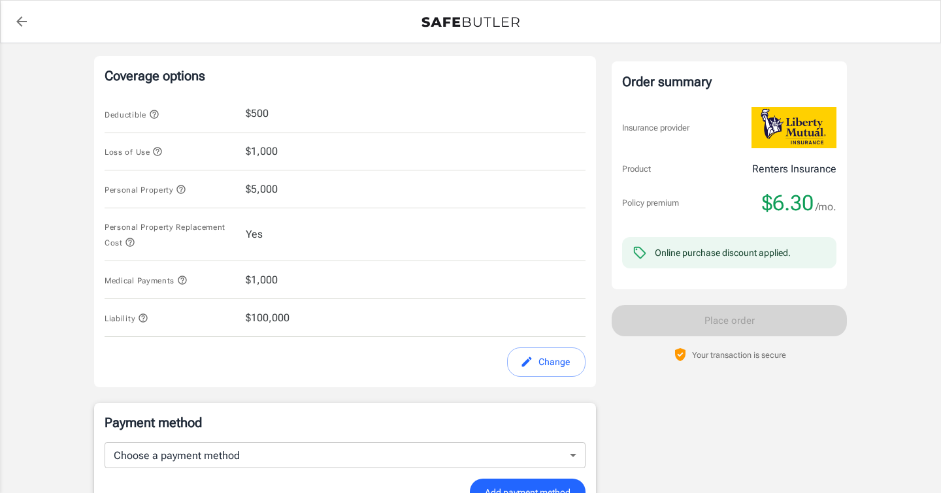
click at [185, 190] on icon "button" at bounding box center [181, 189] width 10 height 10
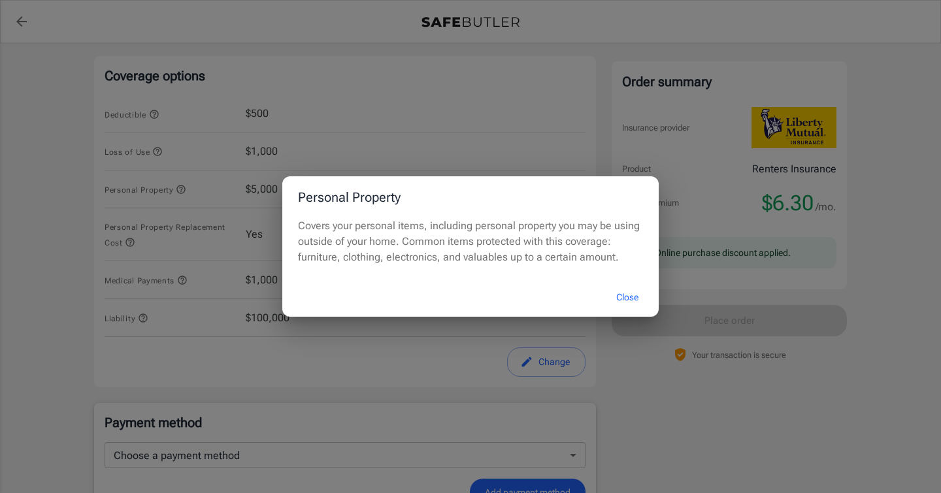
click at [641, 299] on button "Close" at bounding box center [627, 298] width 52 height 28
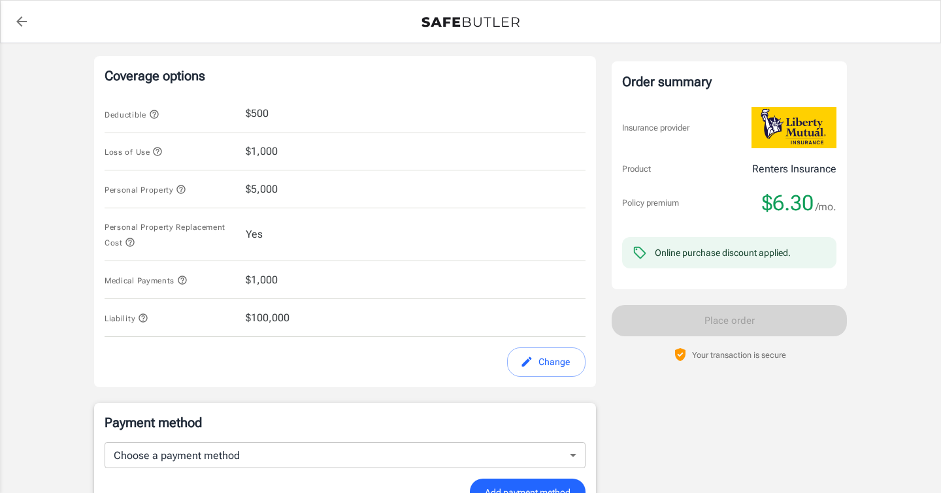
click at [308, 286] on div "Medical Payments $1,000" at bounding box center [345, 280] width 481 height 38
click at [545, 374] on button "Change" at bounding box center [546, 362] width 78 height 29
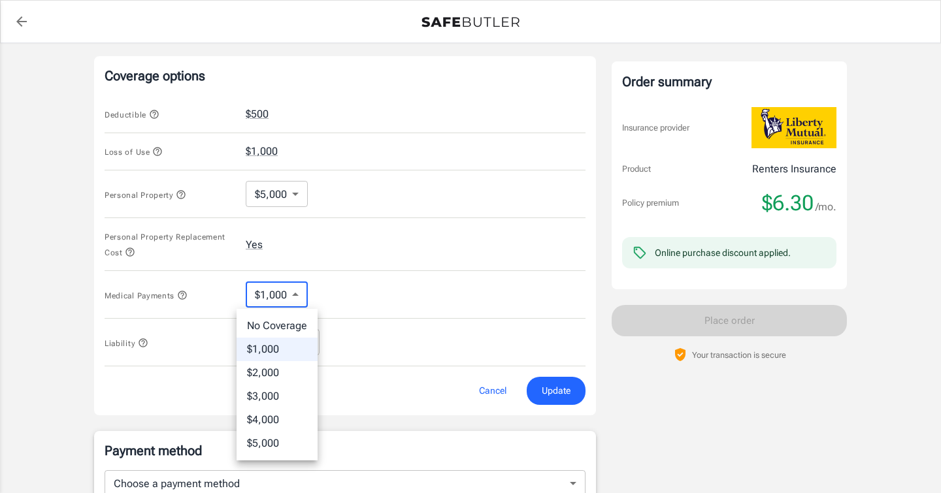
click at [300, 295] on body "Policy premium $ 6.30 /mo Liberty Mutual Renters Insurance 811 WASHINGTON AVE S…" at bounding box center [470, 109] width 941 height 1285
click at [192, 294] on div at bounding box center [470, 246] width 941 height 493
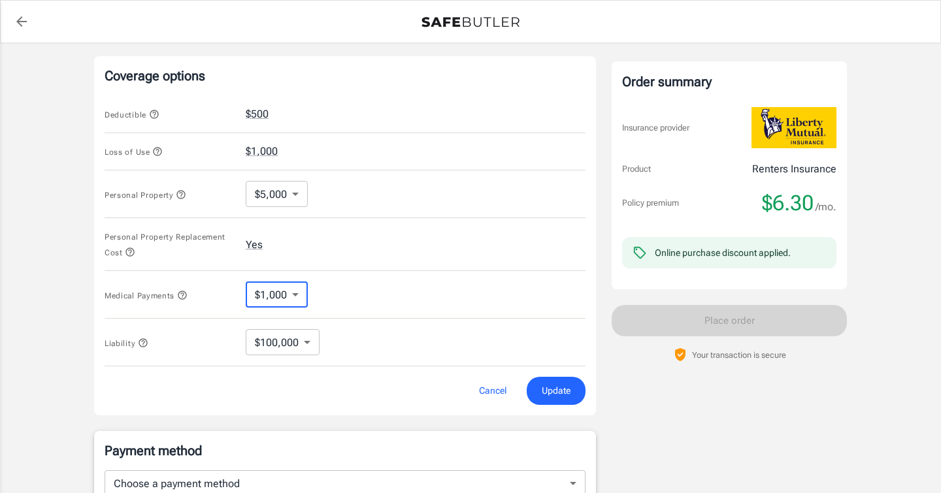
click at [184, 294] on icon "button" at bounding box center [182, 295] width 8 height 8
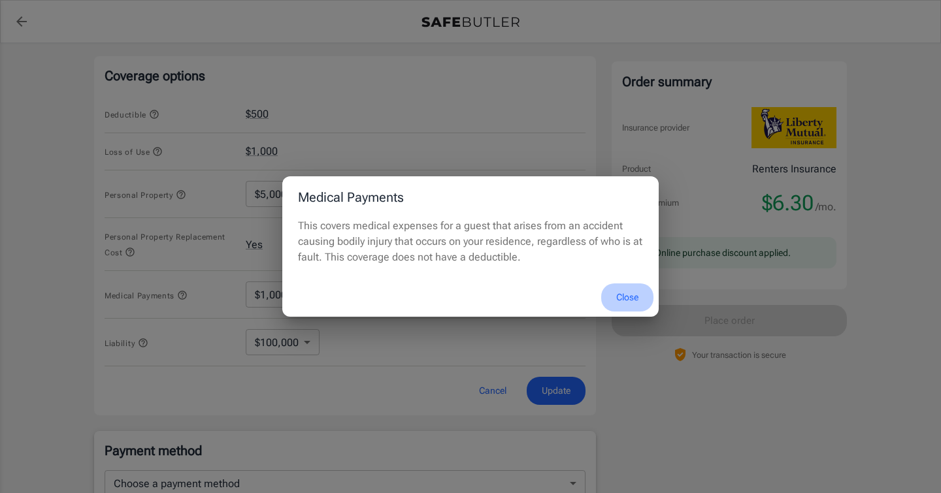
click at [616, 293] on button "Close" at bounding box center [627, 298] width 52 height 28
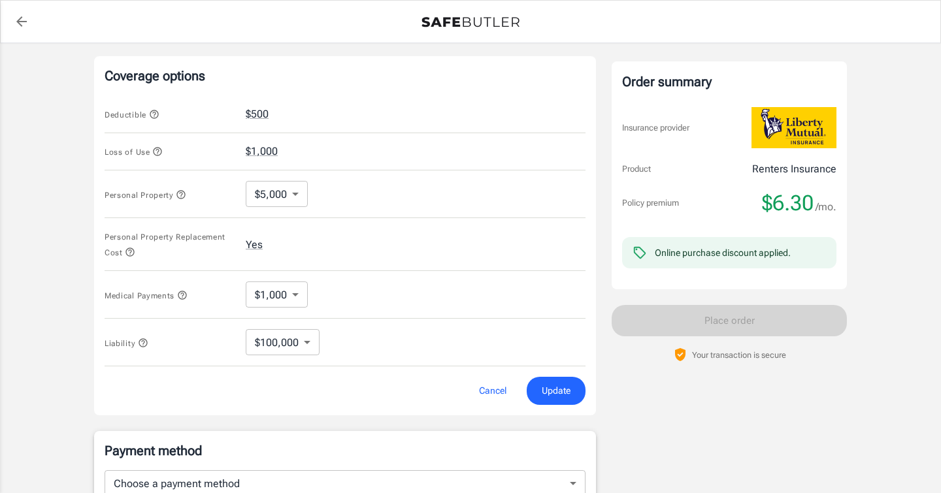
click at [288, 303] on body "Policy premium $ 6.30 /mo Liberty Mutual Renters Insurance 811 WASHINGTON AVE S…" at bounding box center [470, 109] width 941 height 1285
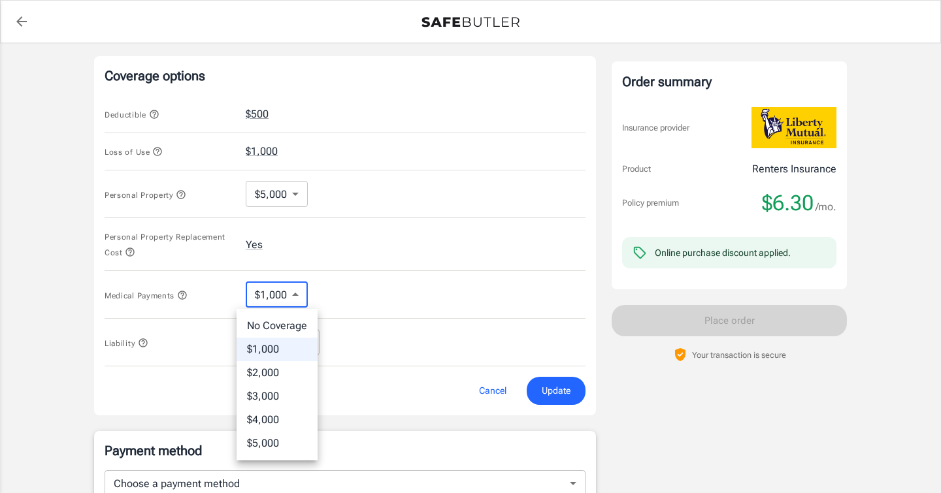
click at [328, 295] on div at bounding box center [470, 246] width 941 height 493
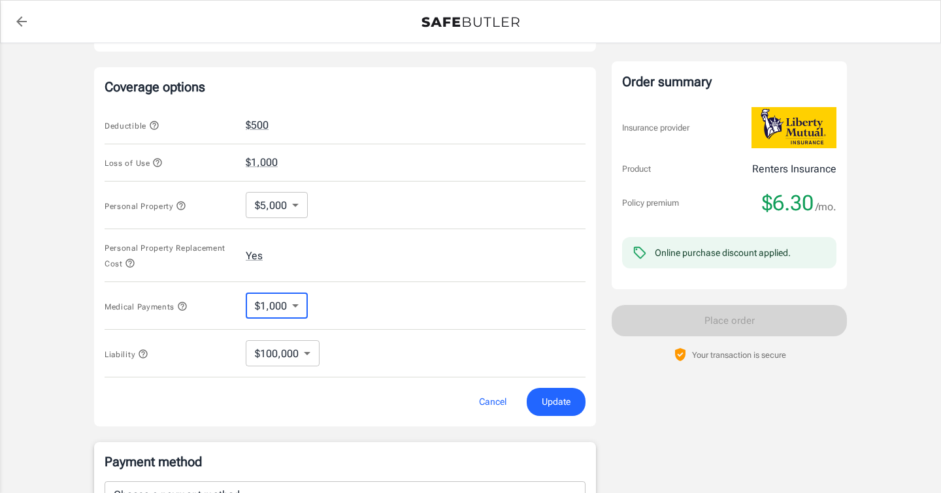
scroll to position [519, 0]
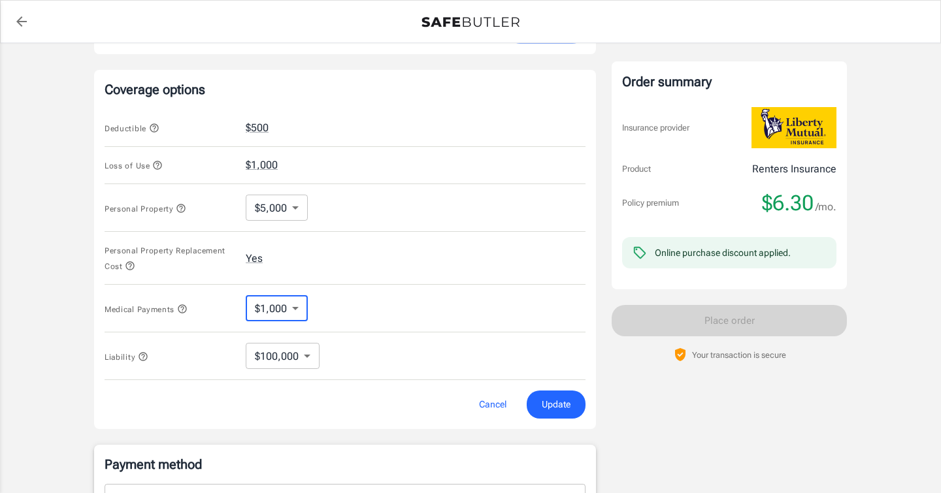
click at [295, 204] on body "Policy premium $ 6.30 /mo Liberty Mutual Renters Insurance 811 WASHINGTON AVE S…" at bounding box center [470, 123] width 941 height 1285
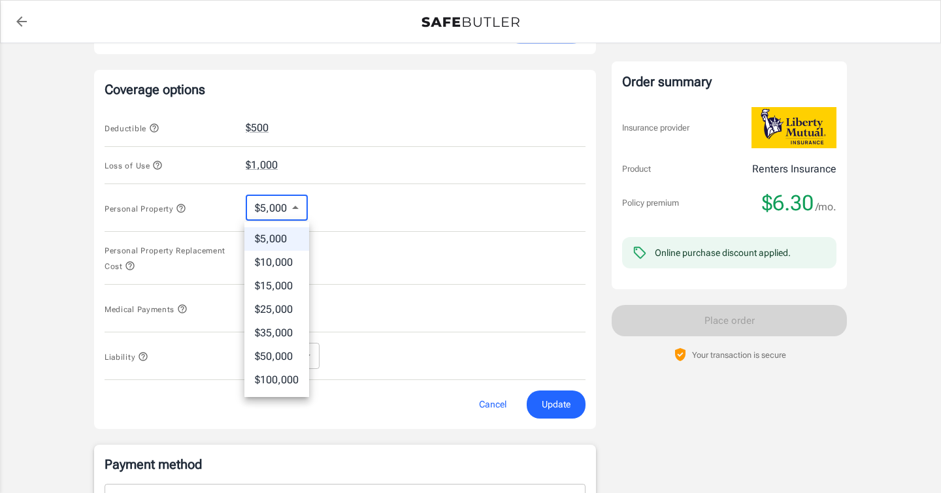
click at [198, 206] on div at bounding box center [470, 246] width 941 height 493
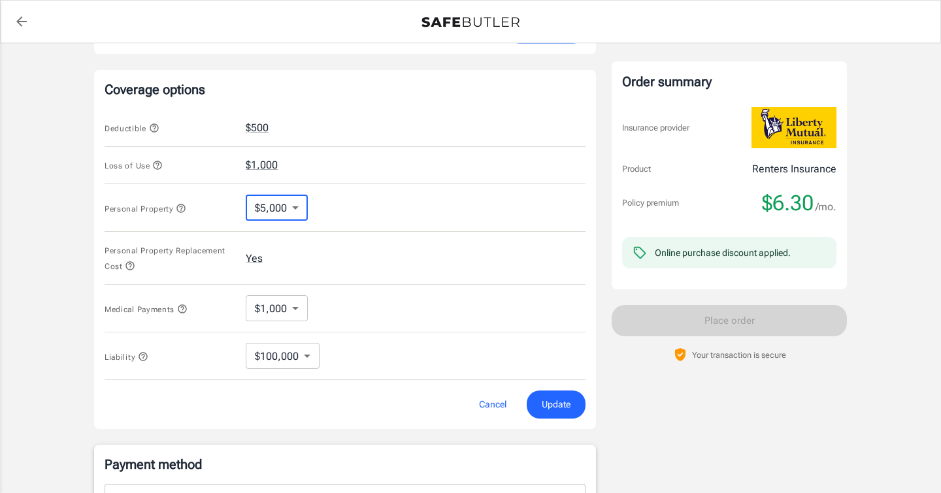
click at [558, 395] on button "Update" at bounding box center [556, 405] width 59 height 28
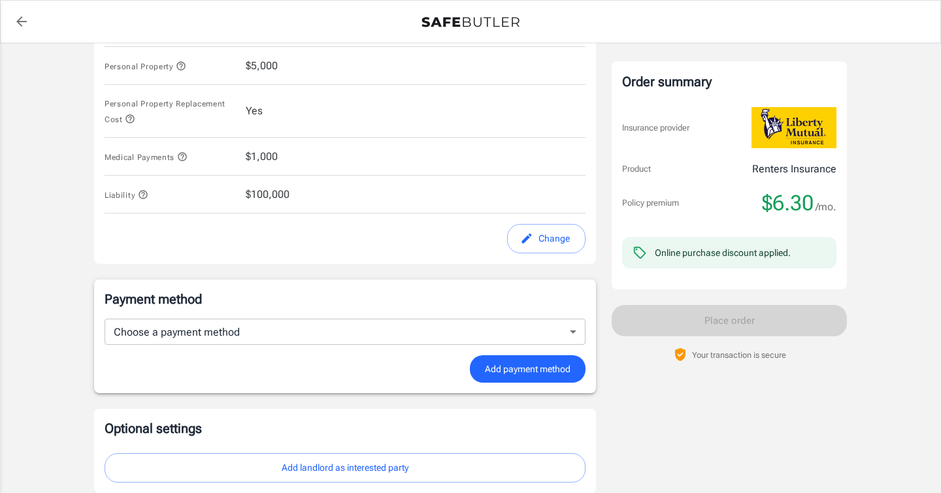
scroll to position [657, 0]
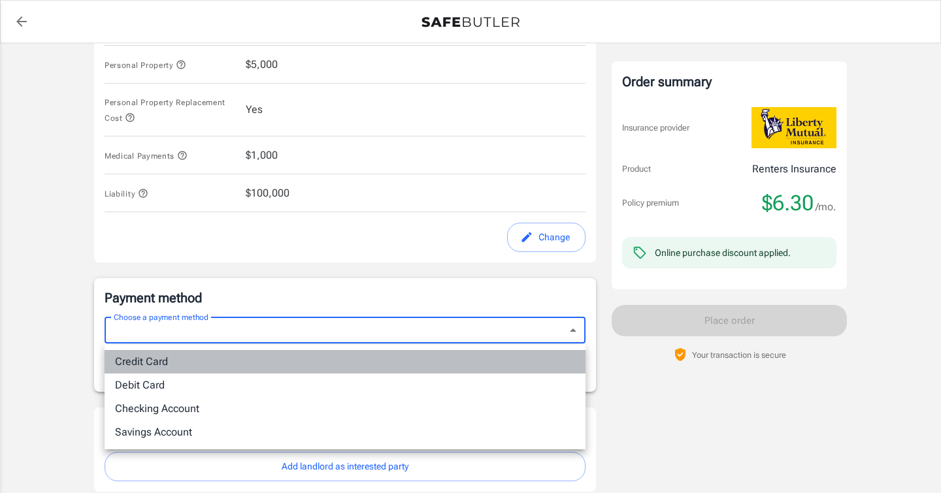
click at [341, 363] on li "Credit Card" at bounding box center [345, 362] width 481 height 24
type input "credit"
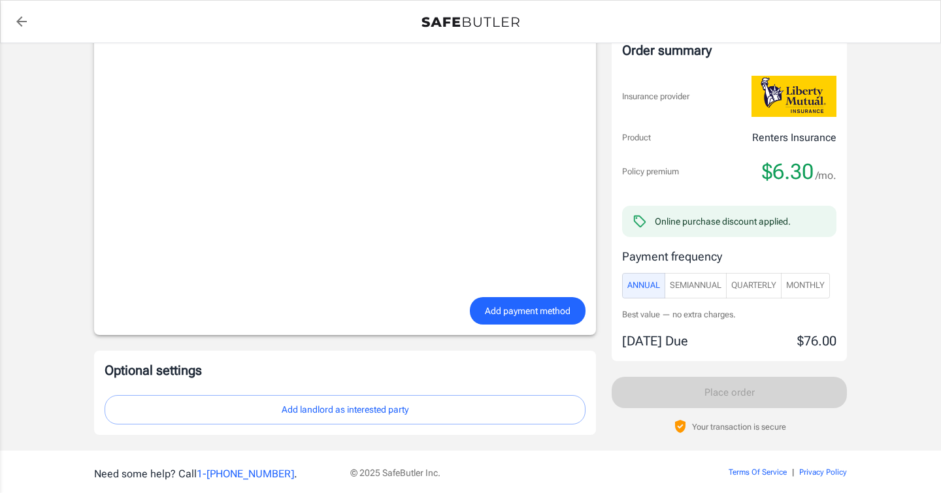
scroll to position [1096, 0]
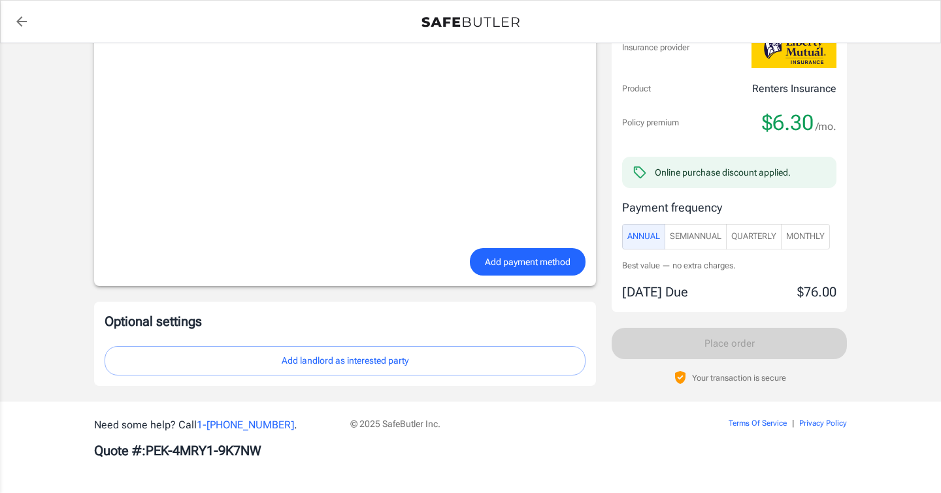
click at [540, 257] on span "Add payment method" at bounding box center [528, 262] width 86 height 16
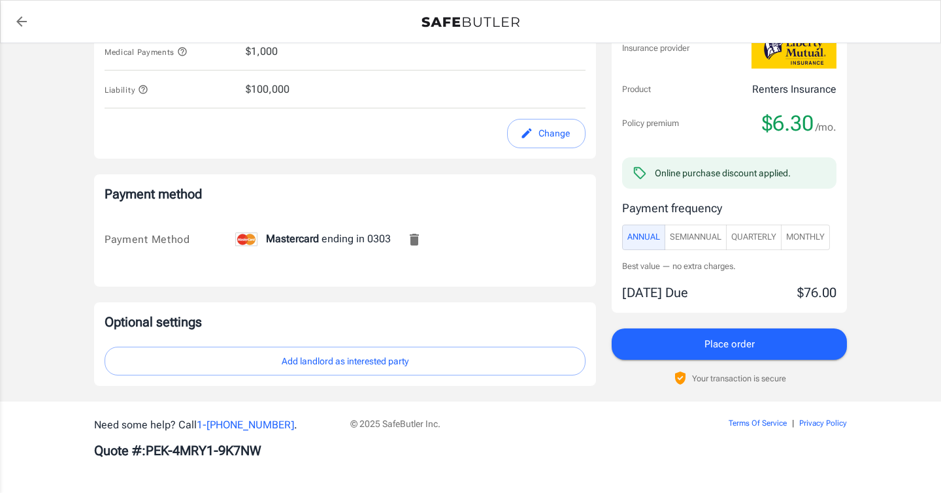
scroll to position [763, 0]
click at [701, 239] on span "SemiAnnual" at bounding box center [696, 237] width 52 height 15
click at [752, 235] on span "Quarterly" at bounding box center [753, 236] width 45 height 15
click at [795, 235] on span "Monthly" at bounding box center [805, 236] width 39 height 15
click at [657, 241] on span "Annual" at bounding box center [643, 236] width 33 height 15
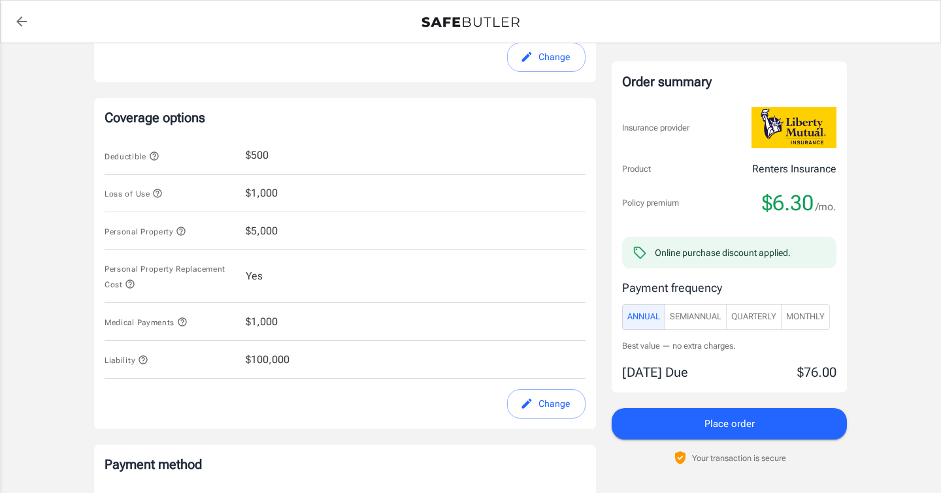
scroll to position [492, 0]
click at [690, 422] on button "Place order" at bounding box center [729, 423] width 235 height 31
